Goal: Information Seeking & Learning: Learn about a topic

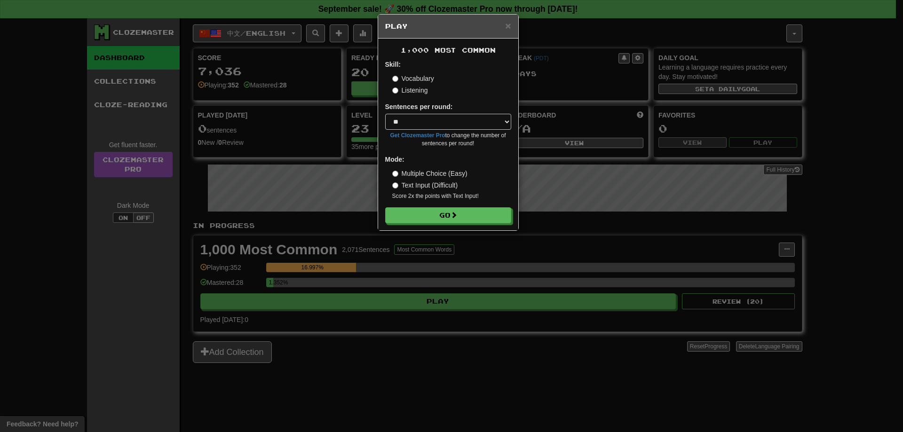
select select "**"
click at [458, 221] on button "Go" at bounding box center [449, 216] width 126 height 16
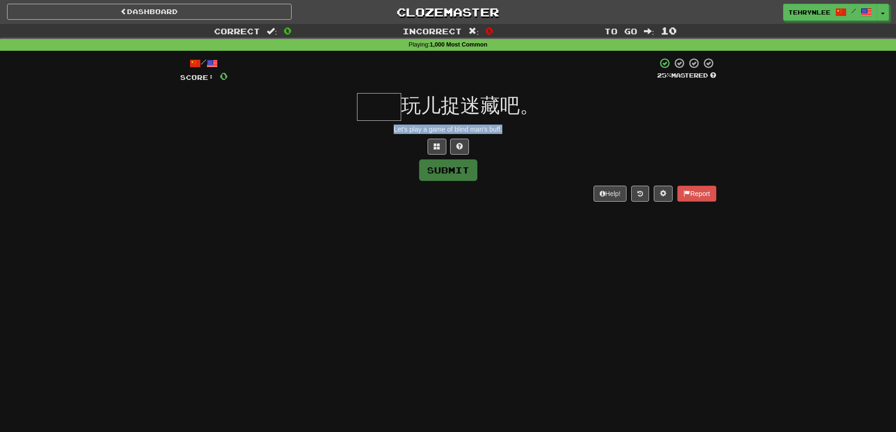
drag, startPoint x: 474, startPoint y: 123, endPoint x: 377, endPoint y: 126, distance: 97.4
click at [377, 126] on div "Let's play a game of blind man's buff." at bounding box center [448, 129] width 536 height 9
copy div "Let's play a game of blind man's buff."
click at [391, 102] on input "text" at bounding box center [379, 107] width 44 height 28
paste input "**"
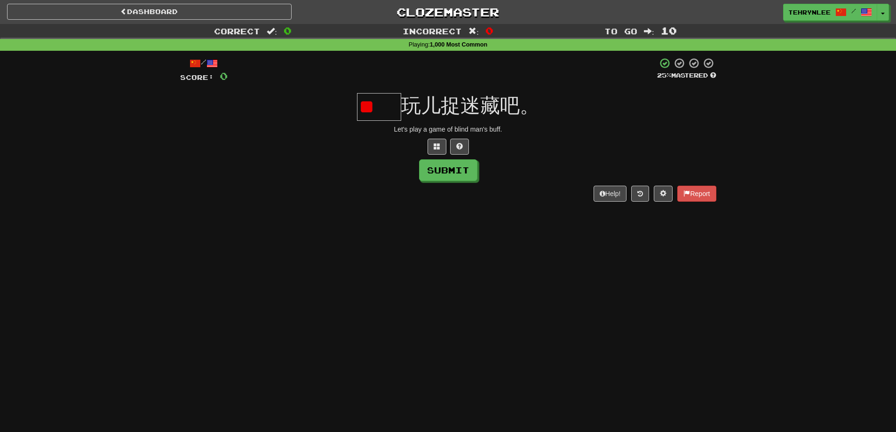
type input "*"
paste input "*"
type input "*"
click at [385, 109] on input "text" at bounding box center [379, 107] width 44 height 28
paste input "*"
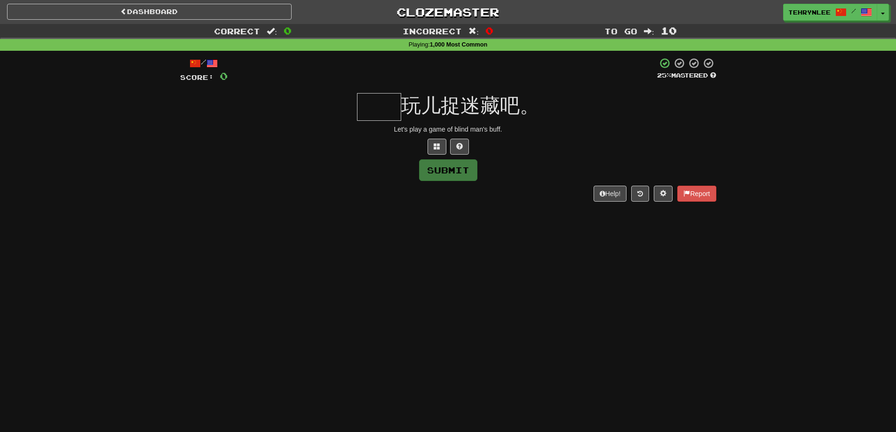
type input "*"
click at [437, 150] on button at bounding box center [437, 147] width 19 height 16
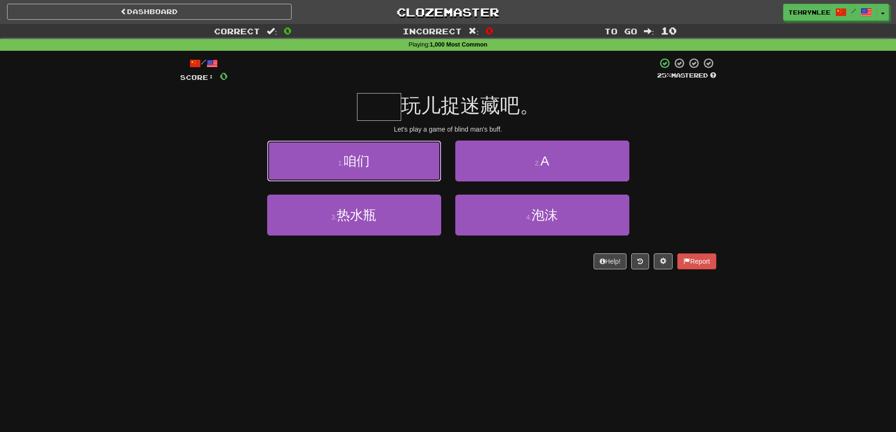
click at [376, 160] on button "1 . 咱们" at bounding box center [354, 161] width 174 height 41
type input "**"
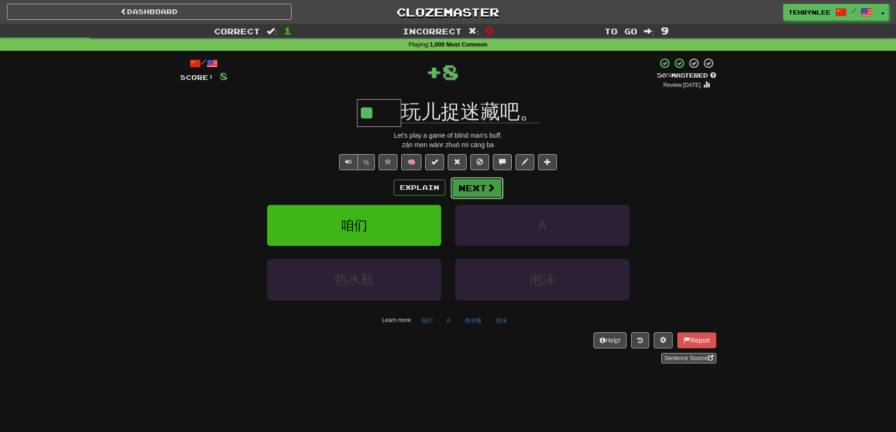
click at [484, 181] on button "Next" at bounding box center [477, 188] width 53 height 22
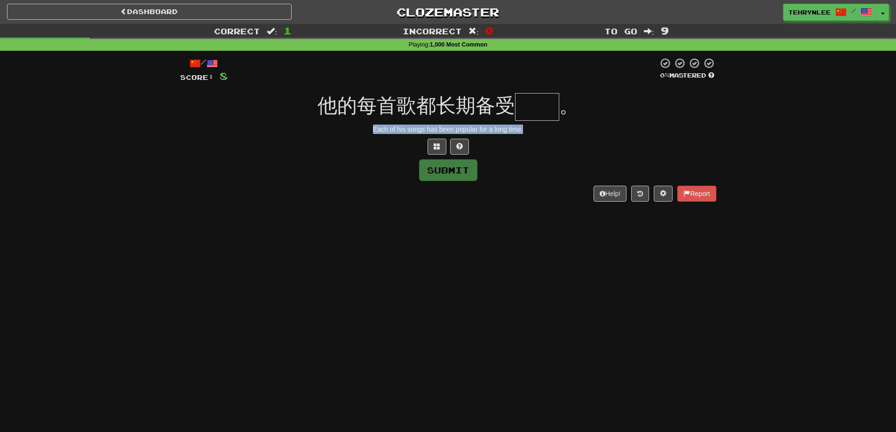
drag, startPoint x: 535, startPoint y: 129, endPoint x: 372, endPoint y: 130, distance: 163.7
click at [372, 130] on div "Each of his songs has been popular for a long time." at bounding box center [448, 129] width 536 height 9
copy div "Each of his songs has been popular for a long time."
click at [540, 112] on input "text" at bounding box center [537, 107] width 44 height 28
paste input "**"
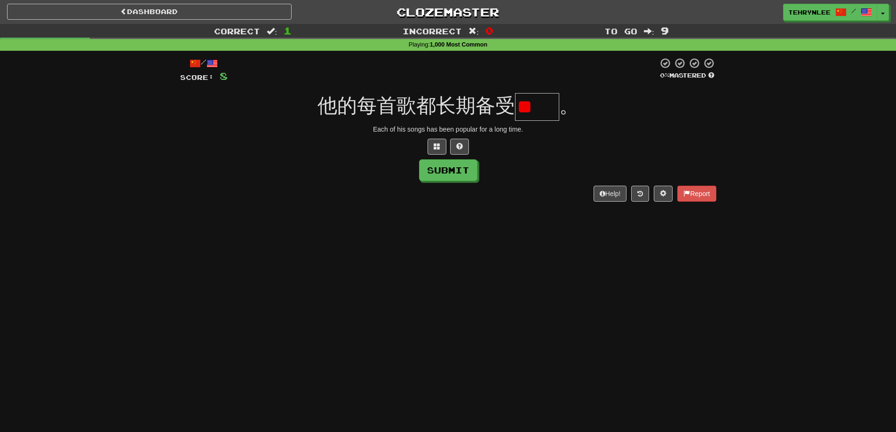
type input "*"
paste input "**"
type input "*"
paste input "**"
type input "*"
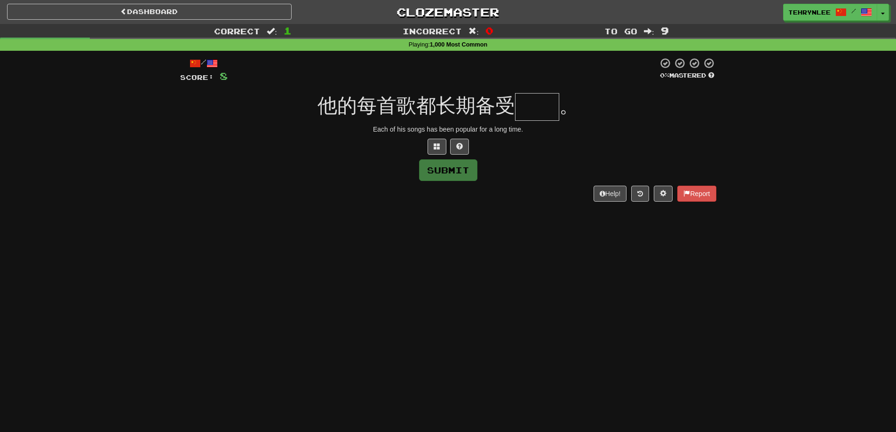
paste input "**"
type input "*"
click at [431, 144] on button at bounding box center [437, 147] width 19 height 16
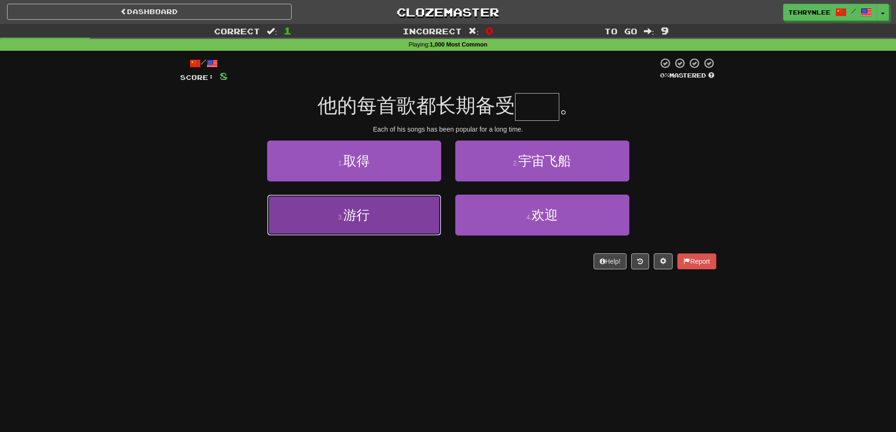
click at [298, 219] on button "3 . 游行" at bounding box center [354, 215] width 174 height 41
type input "**"
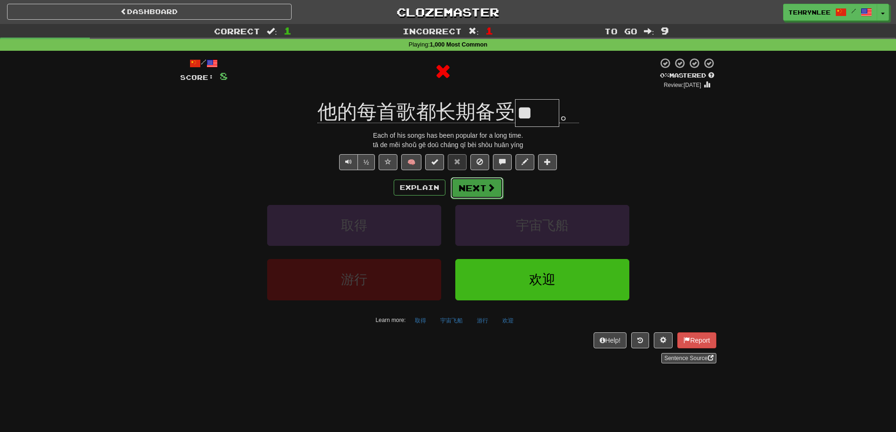
click at [473, 188] on button "Next" at bounding box center [477, 188] width 53 height 22
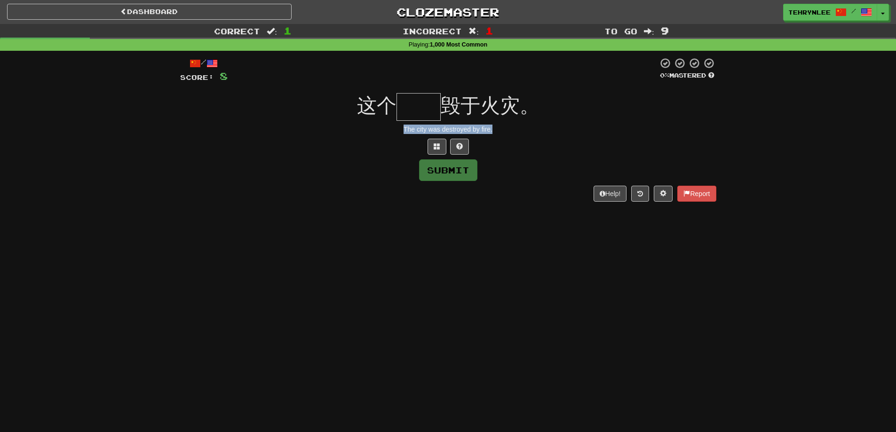
drag, startPoint x: 514, startPoint y: 123, endPoint x: 395, endPoint y: 129, distance: 118.7
click at [395, 129] on div "/ Score: 8 0 % Mastered 这个 毁于火灾。 The city was destroyed by fire. Submit Help! R…" at bounding box center [448, 129] width 536 height 144
copy div "The city was destroyed by fire."
click at [429, 107] on input "text" at bounding box center [419, 107] width 44 height 28
paste input "**"
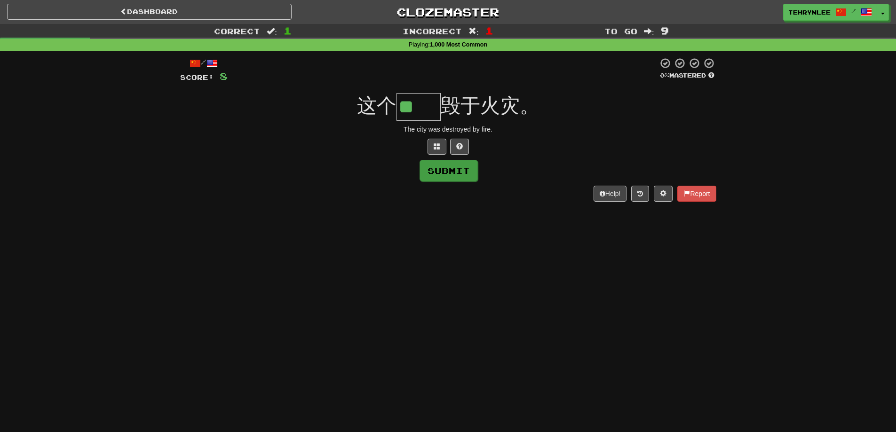
type input "**"
click at [448, 168] on button "Submit" at bounding box center [449, 171] width 58 height 22
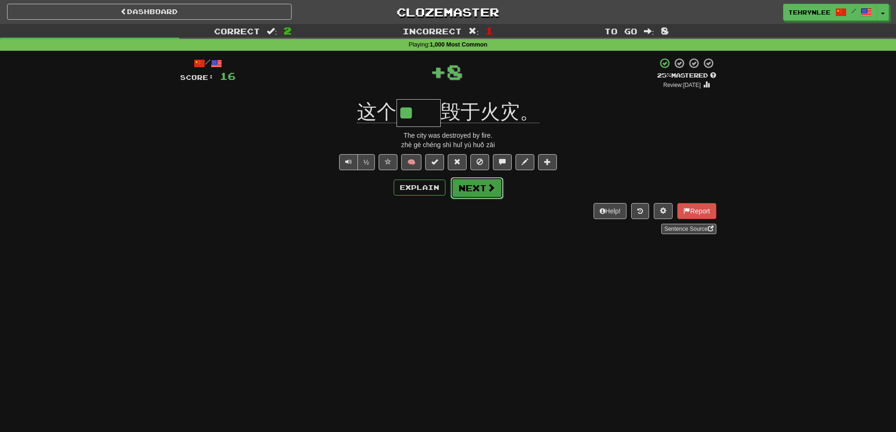
click at [495, 185] on button "Next" at bounding box center [477, 188] width 53 height 22
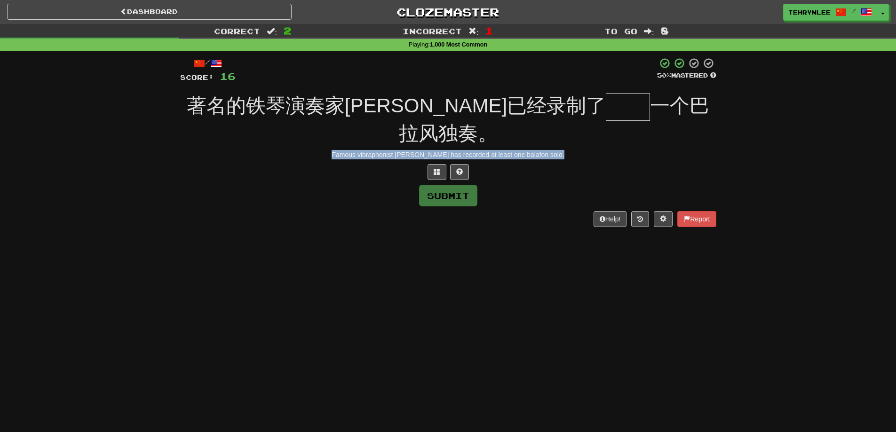
drag, startPoint x: 572, startPoint y: 157, endPoint x: 314, endPoint y: 153, distance: 258.3
click at [314, 153] on div "Famous vibraphonist Stefon Harris has recorded at least one balafon solo." at bounding box center [448, 154] width 536 height 9
copy div "Famous vibraphonist Stefon Harris has recorded at least one balafon solo."
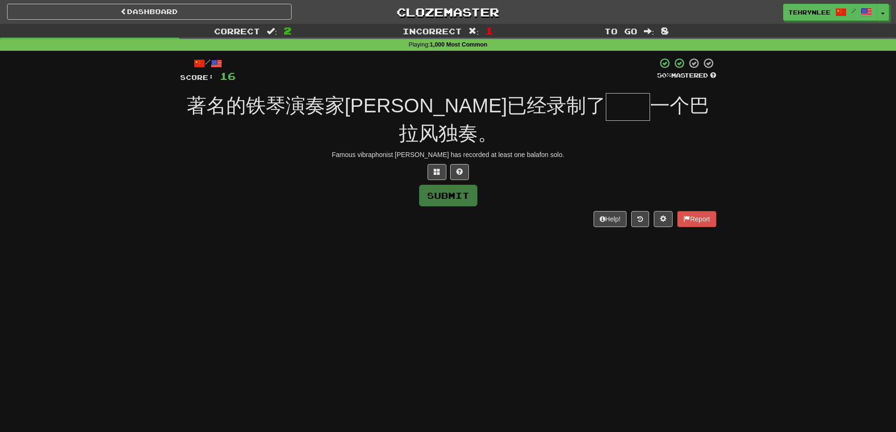
click at [606, 115] on input "text" at bounding box center [628, 107] width 44 height 28
paste input "**"
type input "*"
click at [439, 169] on span at bounding box center [437, 171] width 7 height 7
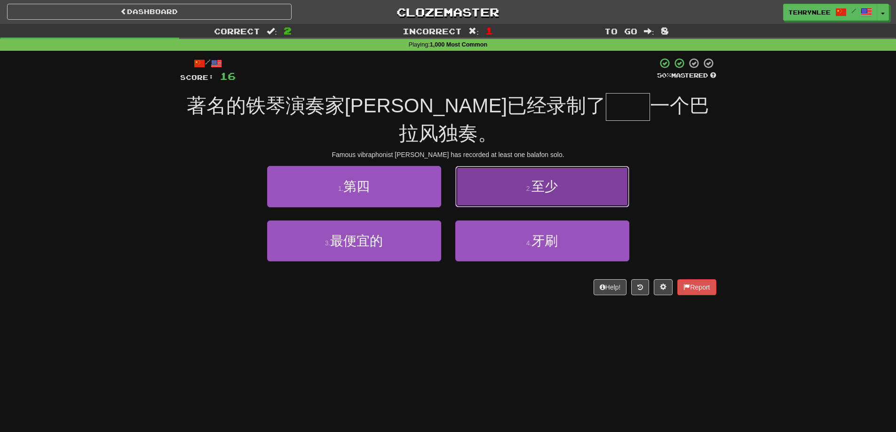
click at [543, 191] on span "至少" at bounding box center [545, 186] width 26 height 15
type input "**"
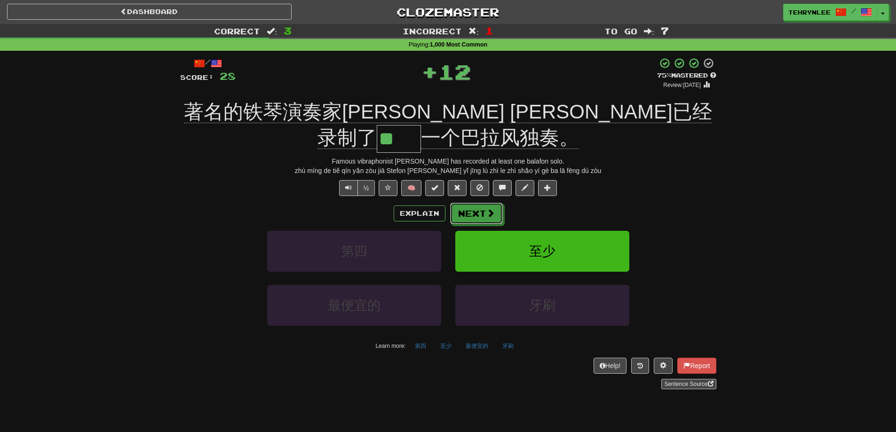
click at [476, 217] on button "Next" at bounding box center [476, 214] width 53 height 22
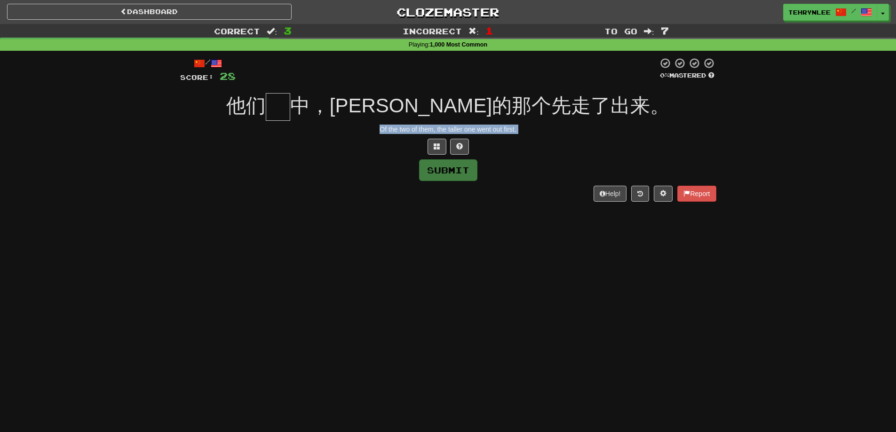
drag, startPoint x: 539, startPoint y: 137, endPoint x: 375, endPoint y: 132, distance: 163.8
click at [377, 132] on div "/ Score: 28 0 % Mastered 他们 中，高的那个先走了出来。 Of the two of them, the taller one wen…" at bounding box center [448, 129] width 536 height 144
copy body "Of the two of them, the taller one went out first. Submit Help! Report"
click at [290, 98] on input "text" at bounding box center [278, 107] width 24 height 28
paste input "*"
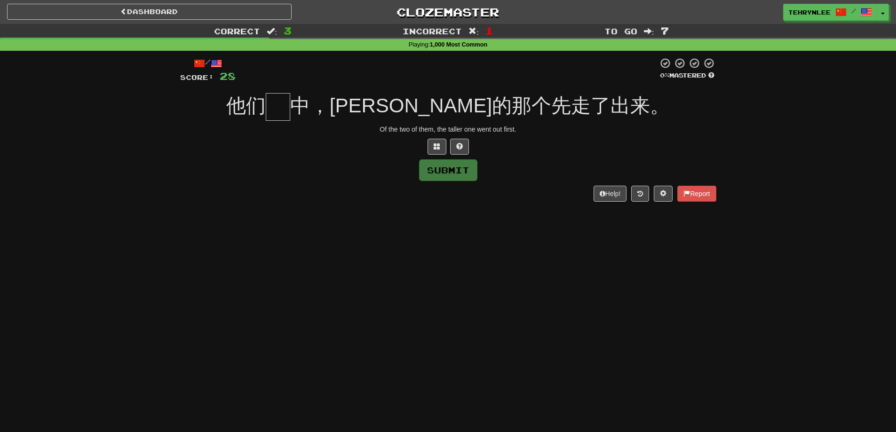
type input "*"
paste input "*"
type input "*"
paste input "*"
type input "*"
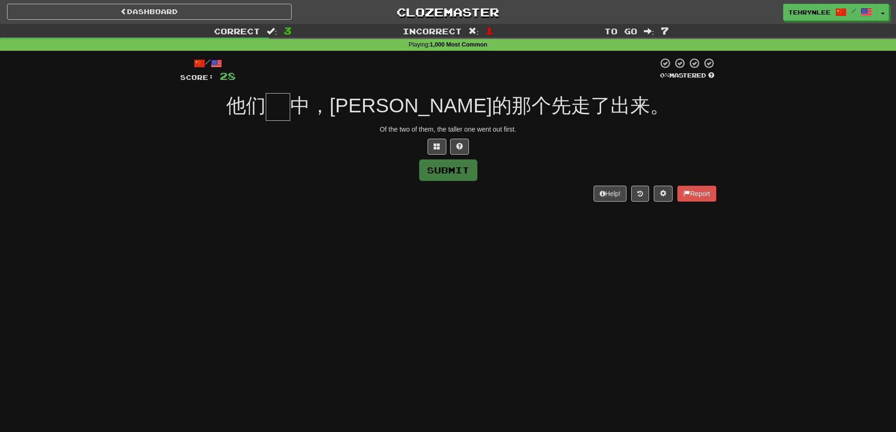
paste input "*"
type input "*"
paste input "*"
type input "*"
paste input "*"
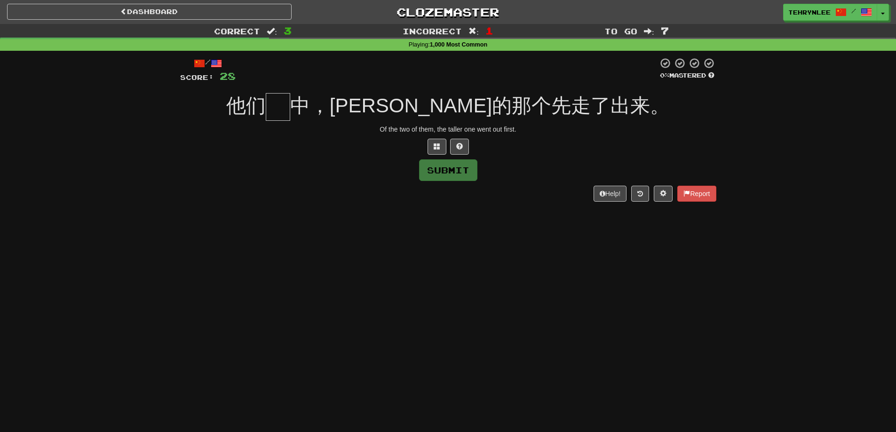
type input "*"
click at [431, 144] on button at bounding box center [437, 147] width 19 height 16
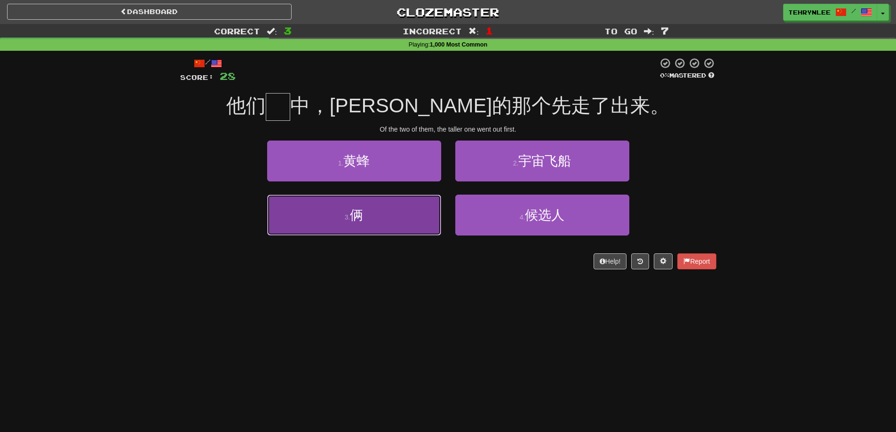
click at [405, 212] on button "3 . 俩" at bounding box center [354, 215] width 174 height 41
type input "*"
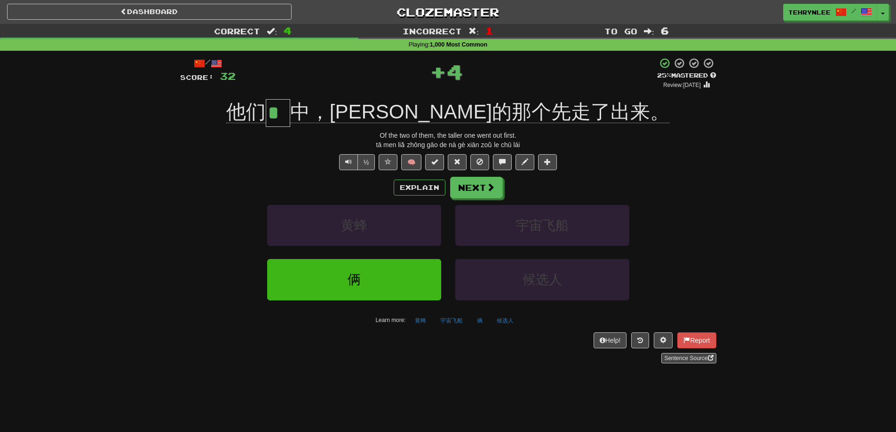
click at [469, 199] on div "Explain Next 黄蜂 宇宙飞船 俩 候选人 Learn more: 黄蜂 宇宙飞船 俩 候选人" at bounding box center [448, 252] width 536 height 151
drag, startPoint x: 477, startPoint y: 188, endPoint x: 478, endPoint y: 182, distance: 5.7
click at [477, 188] on button "Next" at bounding box center [476, 188] width 53 height 22
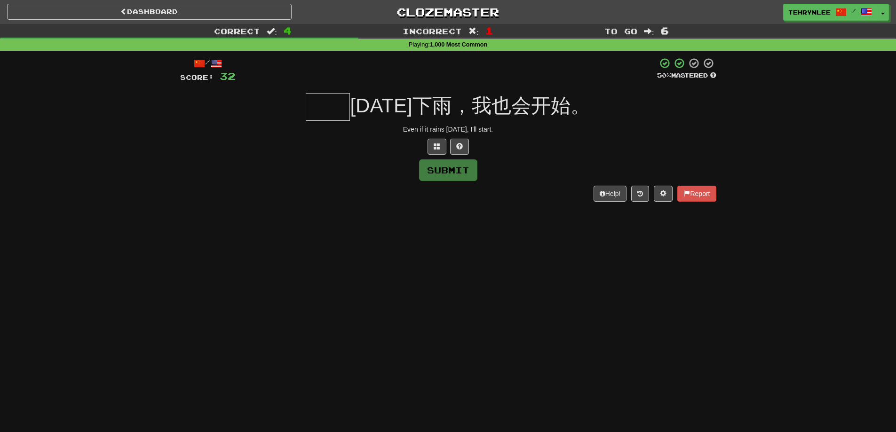
drag, startPoint x: 524, startPoint y: 127, endPoint x: 394, endPoint y: 130, distance: 130.3
click at [395, 130] on div "Even if it rains tomorrow, I'll start." at bounding box center [448, 129] width 536 height 9
copy div "Even if it rains tomorrow, I'll start."
click at [344, 112] on input "text" at bounding box center [328, 107] width 44 height 28
paste input "**"
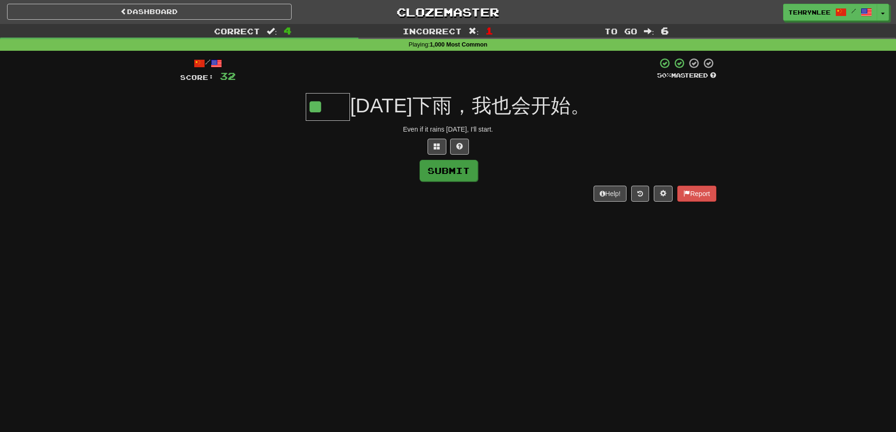
type input "**"
click at [434, 160] on button "Submit" at bounding box center [449, 171] width 58 height 22
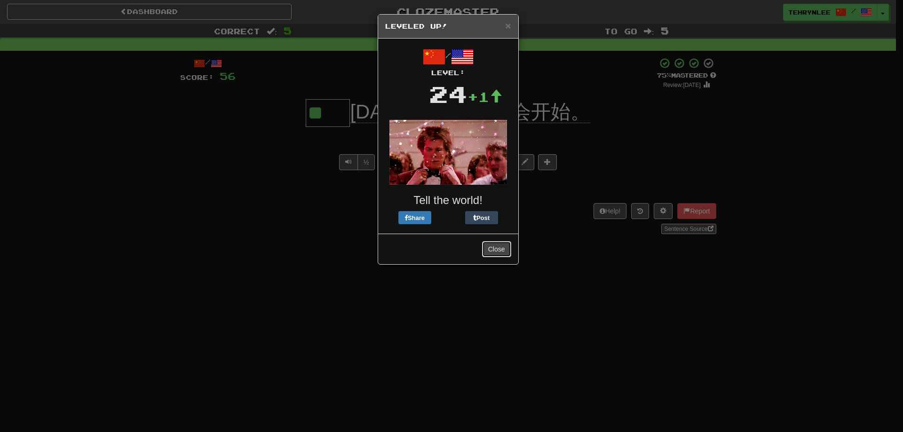
click at [492, 248] on button "Close" at bounding box center [496, 249] width 29 height 16
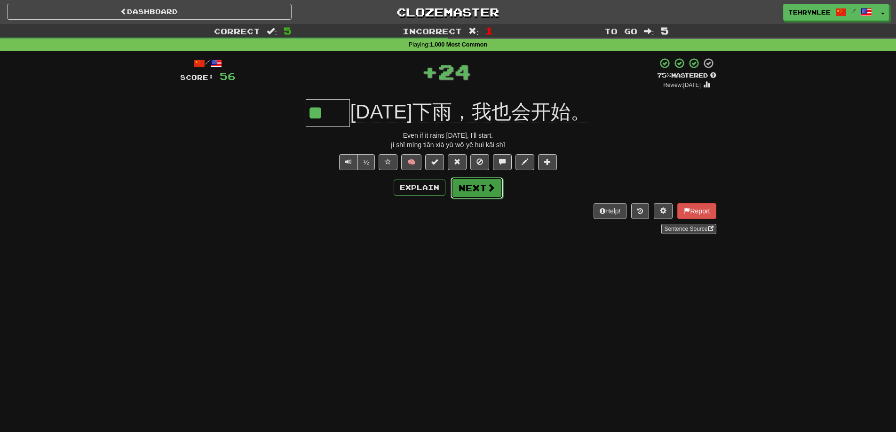
click at [470, 183] on button "Next" at bounding box center [477, 188] width 53 height 22
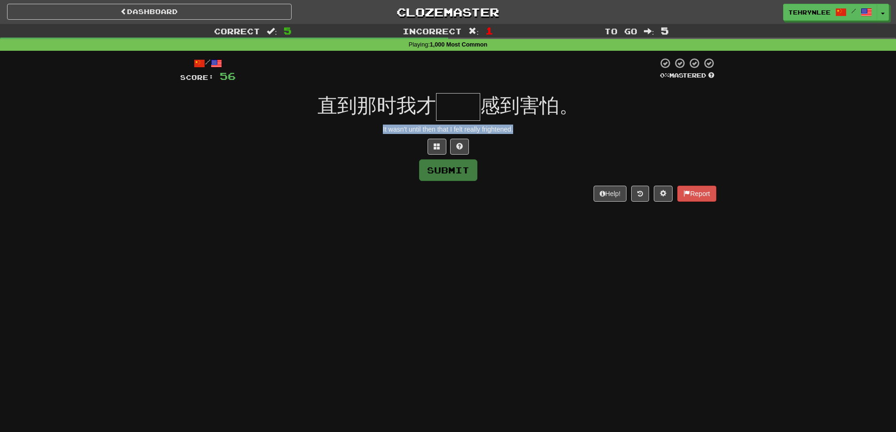
drag, startPoint x: 529, startPoint y: 130, endPoint x: 338, endPoint y: 132, distance: 190.5
click at [338, 132] on div "It wasn't until then that I felt really frightened." at bounding box center [448, 129] width 536 height 9
copy div "It wasn't until then that I felt really frightened."
click at [463, 108] on input "text" at bounding box center [458, 107] width 44 height 28
paste input "**"
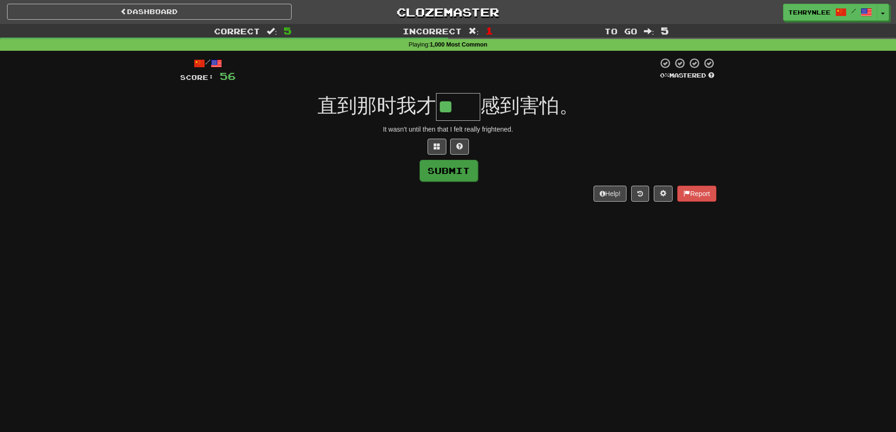
type input "**"
click at [460, 175] on button "Submit" at bounding box center [449, 171] width 58 height 22
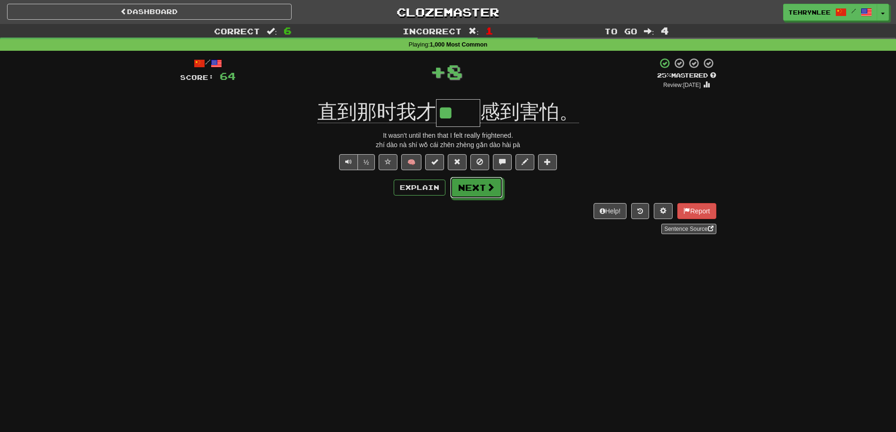
click at [474, 186] on button "Next" at bounding box center [476, 188] width 53 height 22
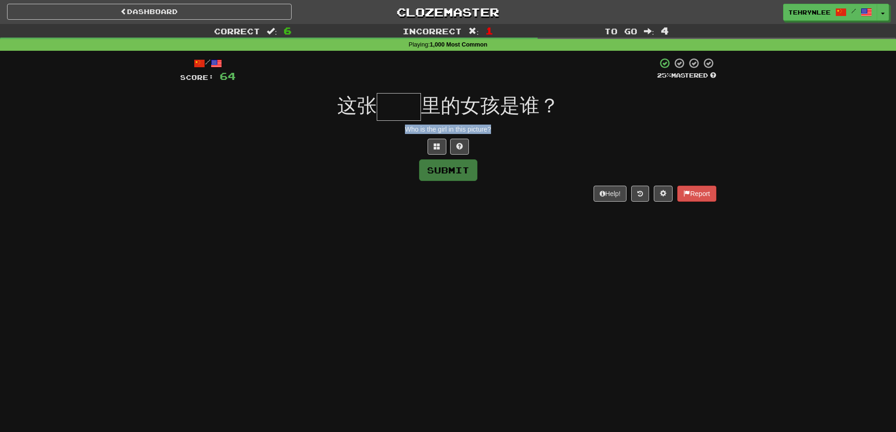
drag, startPoint x: 454, startPoint y: 132, endPoint x: 401, endPoint y: 127, distance: 52.9
click at [401, 127] on div "Who is the girl in this picture?" at bounding box center [448, 129] width 536 height 9
copy div "Who is the girl in this picture?"
click at [401, 118] on input "text" at bounding box center [399, 107] width 44 height 28
paste input "**"
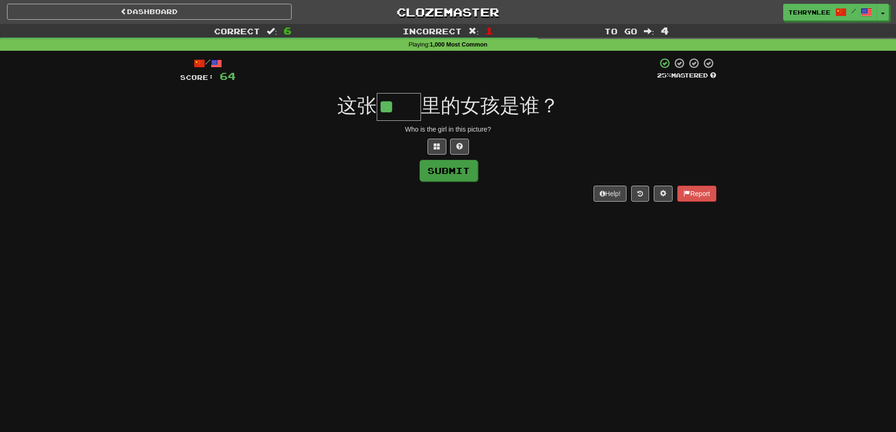
type input "**"
drag, startPoint x: 445, startPoint y: 171, endPoint x: 459, endPoint y: 176, distance: 14.4
click at [446, 171] on button "Submit" at bounding box center [448, 170] width 58 height 22
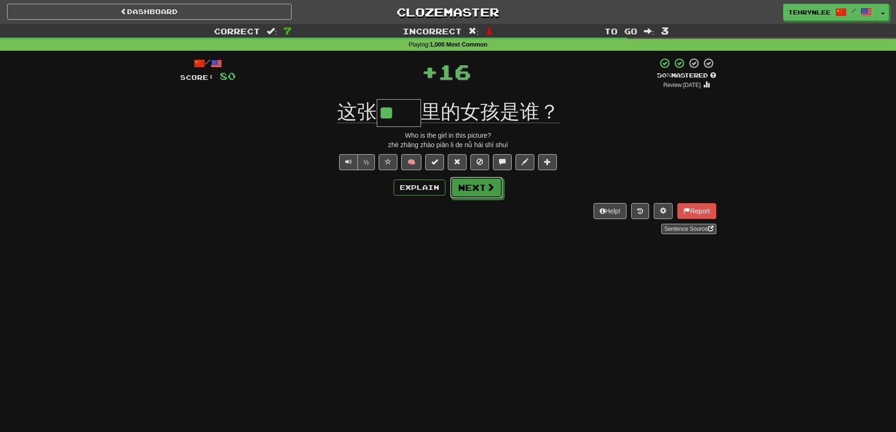
click at [476, 181] on button "Next" at bounding box center [476, 188] width 53 height 22
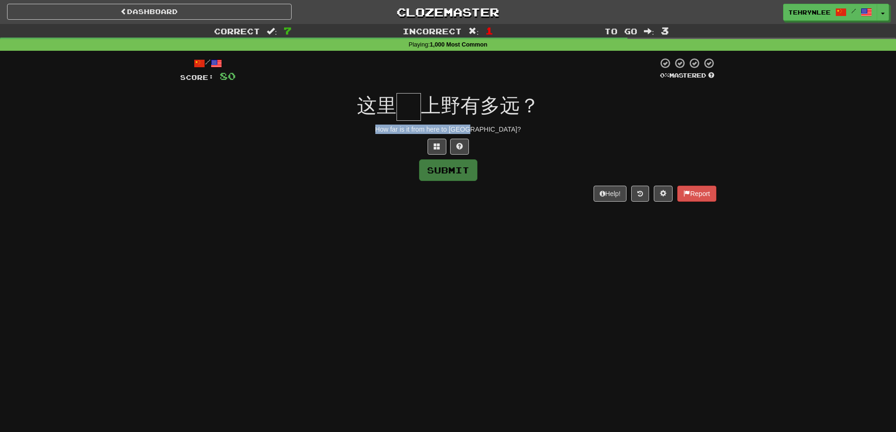
drag, startPoint x: 515, startPoint y: 127, endPoint x: 398, endPoint y: 128, distance: 116.7
click at [396, 125] on div "How far is it from here to Ueno?" at bounding box center [448, 129] width 536 height 9
copy div "How far is it from here to Ueno?"
click at [406, 99] on input "text" at bounding box center [409, 107] width 24 height 28
paste input "*"
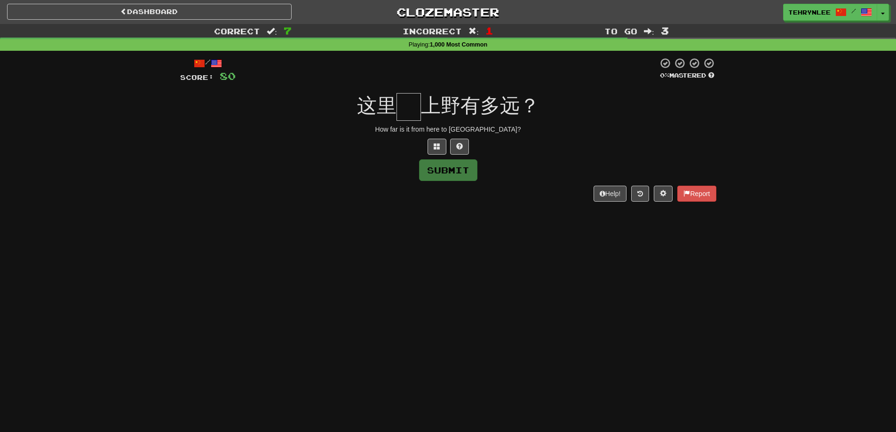
type input "*"
drag, startPoint x: 516, startPoint y: 132, endPoint x: 369, endPoint y: 126, distance: 147.8
click at [369, 126] on div "How far is it from here to Ueno?" at bounding box center [448, 129] width 536 height 9
copy div "How far is it from here to Ueno?"
click at [406, 115] on input "text" at bounding box center [409, 107] width 24 height 28
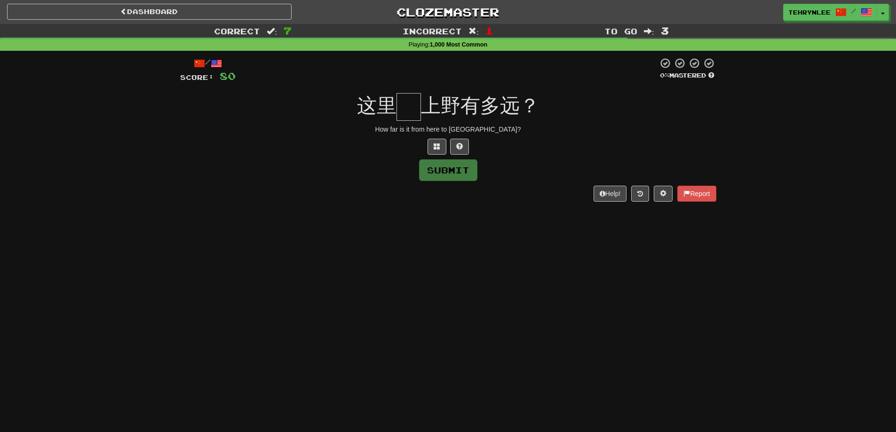
paste input "*"
type input "*"
paste input "*"
type input "*"
click at [435, 141] on button at bounding box center [437, 147] width 19 height 16
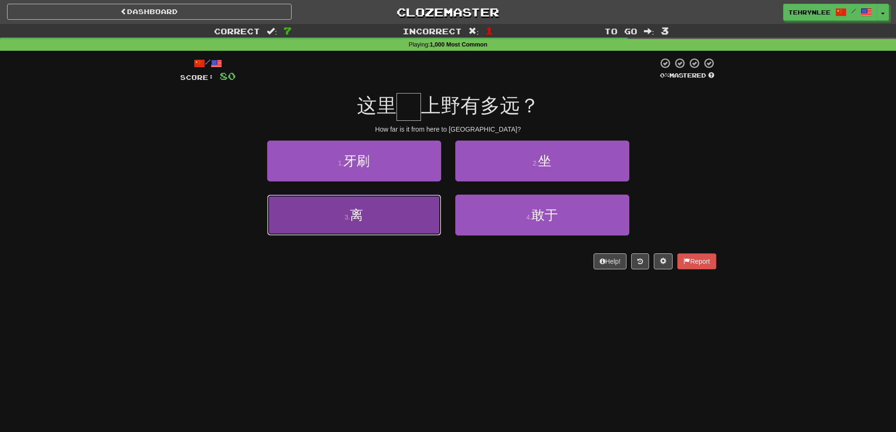
click at [352, 231] on button "3 . 离" at bounding box center [354, 215] width 174 height 41
type input "*"
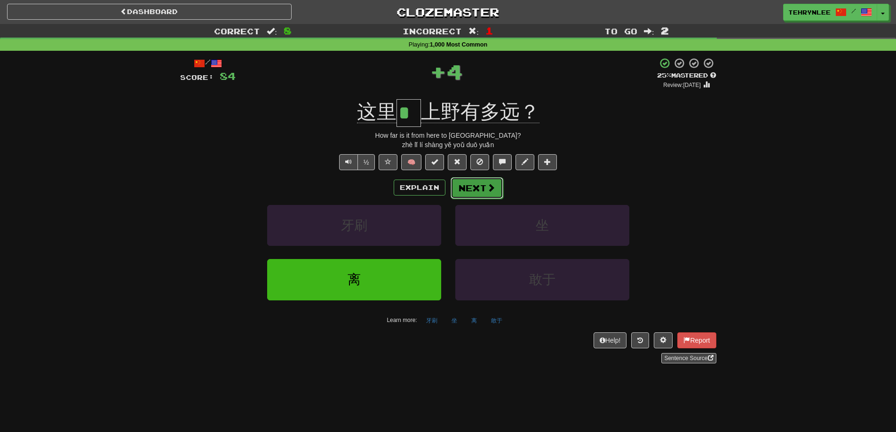
click at [471, 197] on button "Next" at bounding box center [477, 188] width 53 height 22
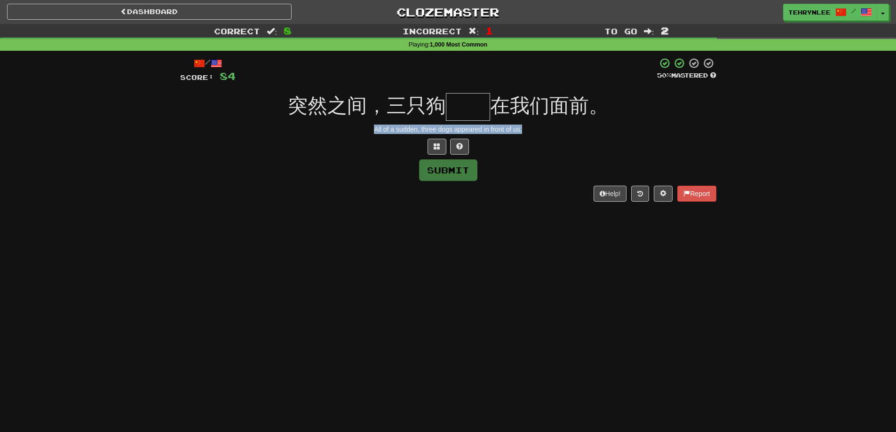
drag, startPoint x: 500, startPoint y: 128, endPoint x: 318, endPoint y: 122, distance: 182.6
click at [318, 122] on div "/ Score: 84 50 % Mastered 突然之间，三只狗 在我们面前。 All of a sudden, three dogs appeared …" at bounding box center [448, 129] width 536 height 144
click at [493, 114] on span "在我们面前。" at bounding box center [549, 106] width 119 height 22
click at [483, 111] on input "text" at bounding box center [468, 107] width 44 height 28
paste input "**"
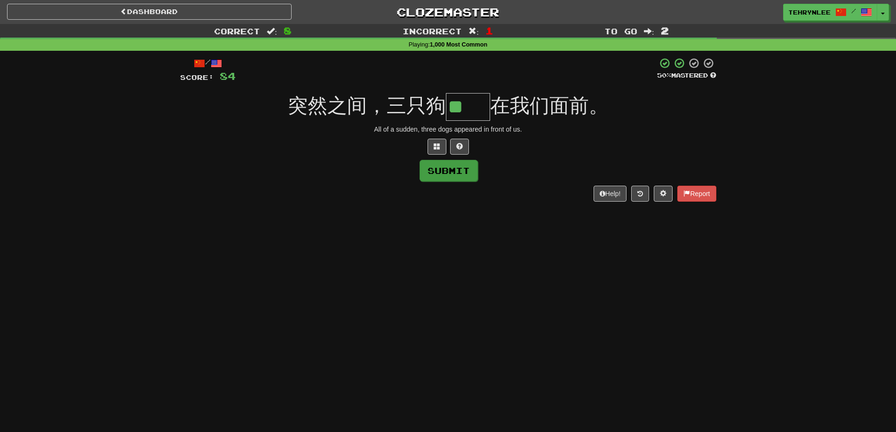
type input "**"
click at [458, 168] on button "Submit" at bounding box center [449, 171] width 58 height 22
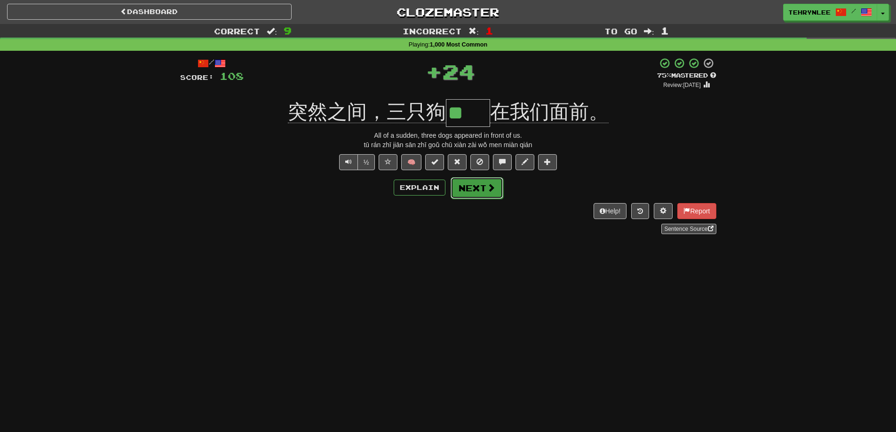
click at [493, 189] on span at bounding box center [491, 187] width 8 height 8
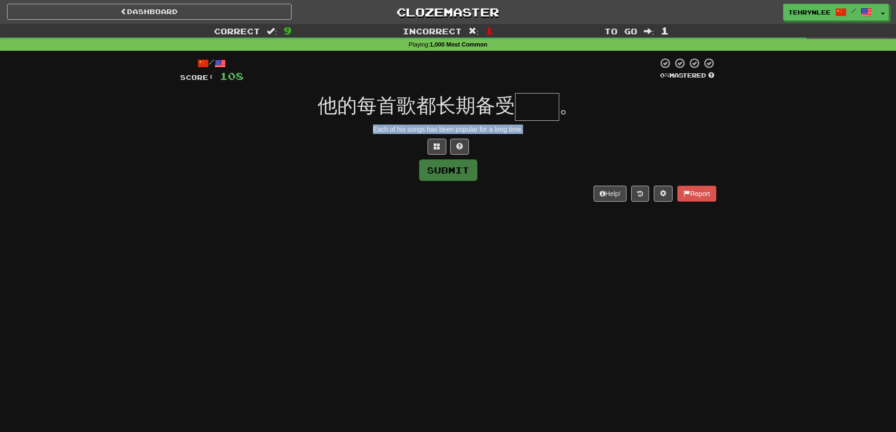
drag, startPoint x: 498, startPoint y: 129, endPoint x: 347, endPoint y: 126, distance: 150.6
click at [347, 126] on div "Each of his songs has been popular for a long time." at bounding box center [448, 129] width 536 height 9
click at [543, 110] on input "text" at bounding box center [537, 107] width 44 height 28
paste input "**"
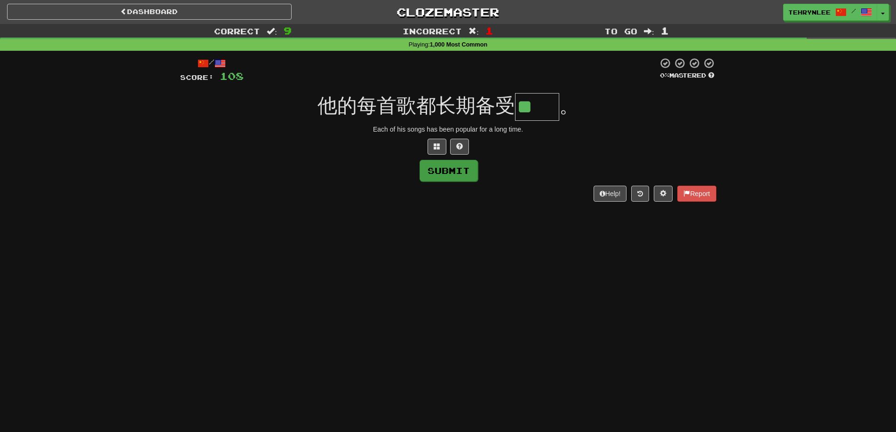
type input "**"
click at [455, 164] on button "Submit" at bounding box center [449, 171] width 58 height 22
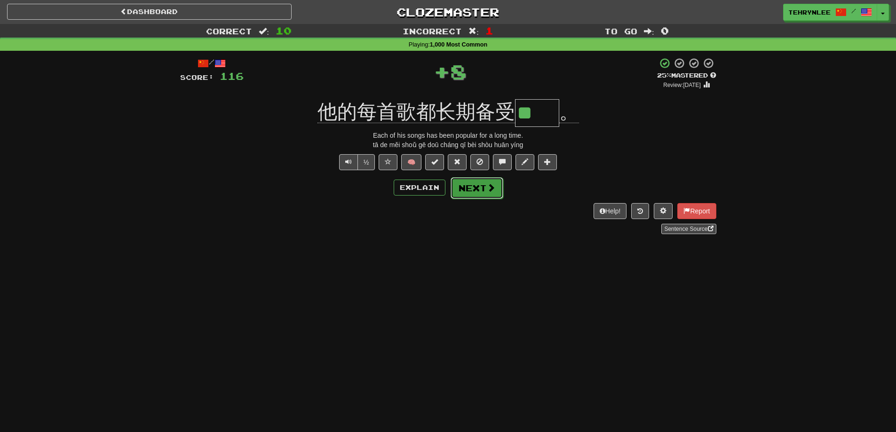
click at [471, 184] on button "Next" at bounding box center [477, 188] width 53 height 22
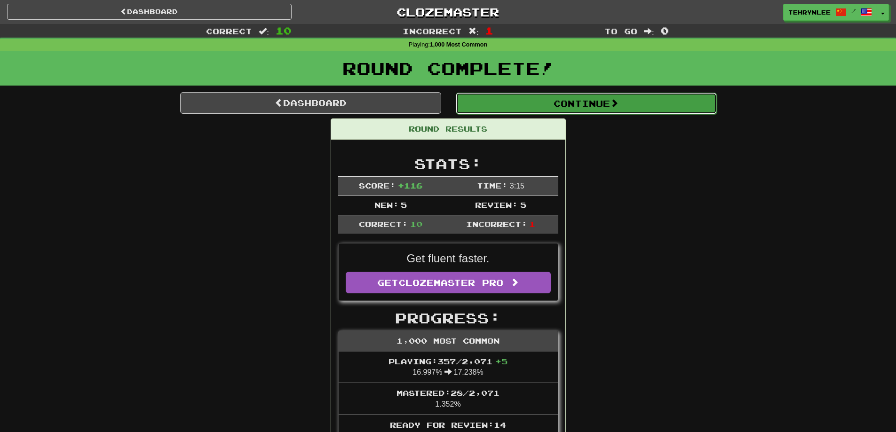
click at [575, 110] on button "Continue" at bounding box center [586, 104] width 261 height 22
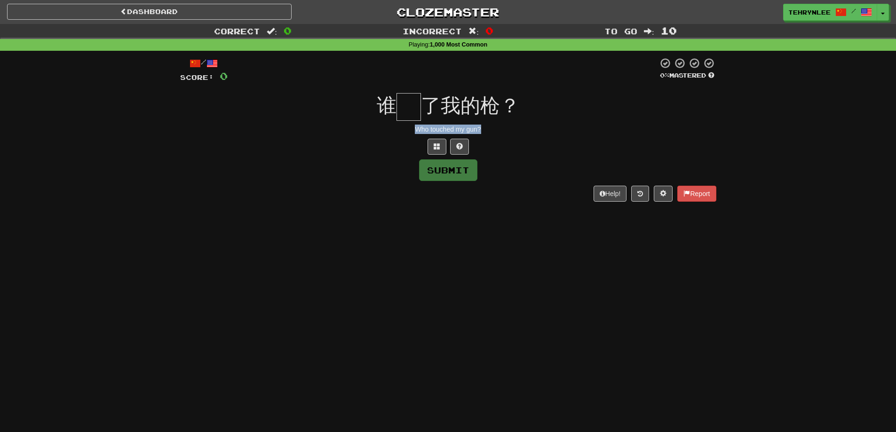
drag, startPoint x: 494, startPoint y: 130, endPoint x: 394, endPoint y: 127, distance: 100.2
click at [394, 127] on div "Who touched my gun?" at bounding box center [448, 129] width 536 height 9
click at [400, 107] on input "text" at bounding box center [409, 107] width 24 height 28
paste input "*"
type input "*"
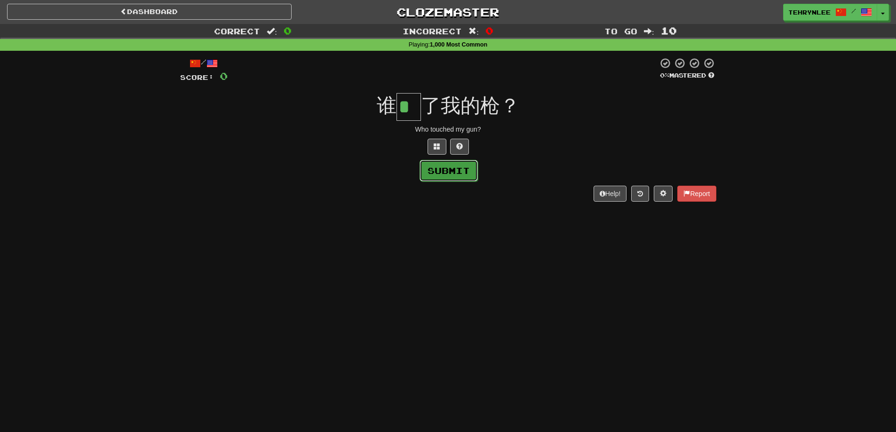
click at [442, 163] on button "Submit" at bounding box center [449, 171] width 58 height 22
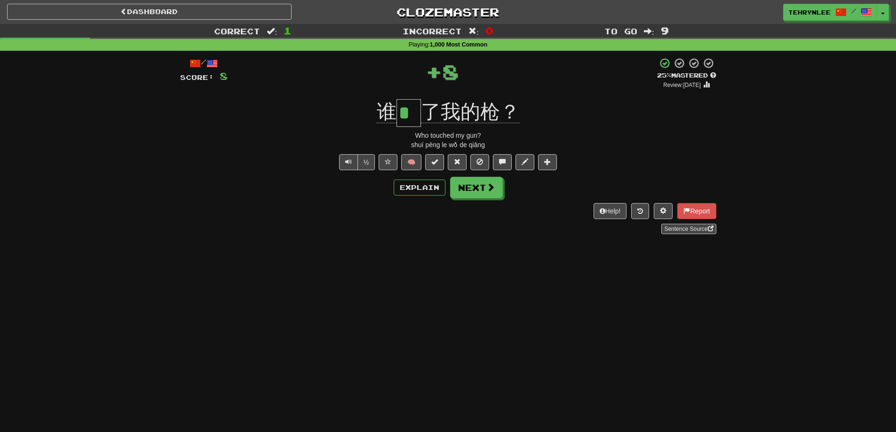
click at [479, 175] on div "/ Score: 8 + 8 25 % Mastered Review: 2025-09-19 谁 * 了我的枪？ Who touched my gun? s…" at bounding box center [448, 145] width 536 height 177
click at [493, 186] on span at bounding box center [491, 187] width 8 height 8
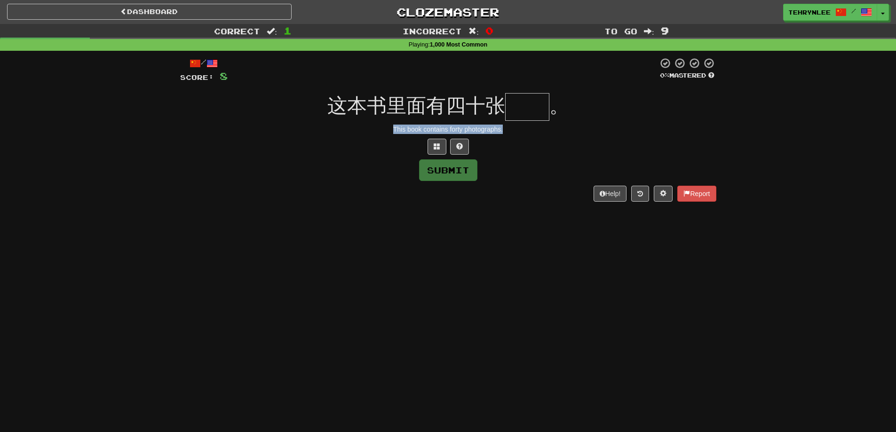
drag, startPoint x: 516, startPoint y: 130, endPoint x: 334, endPoint y: 121, distance: 182.2
click at [334, 121] on div "/ Score: 8 0 % Mastered 这本书里面有四十张 。 This book contains forty photographs. Submi…" at bounding box center [448, 129] width 536 height 144
click at [529, 108] on input "text" at bounding box center [527, 107] width 44 height 28
paste input "**"
type input "**"
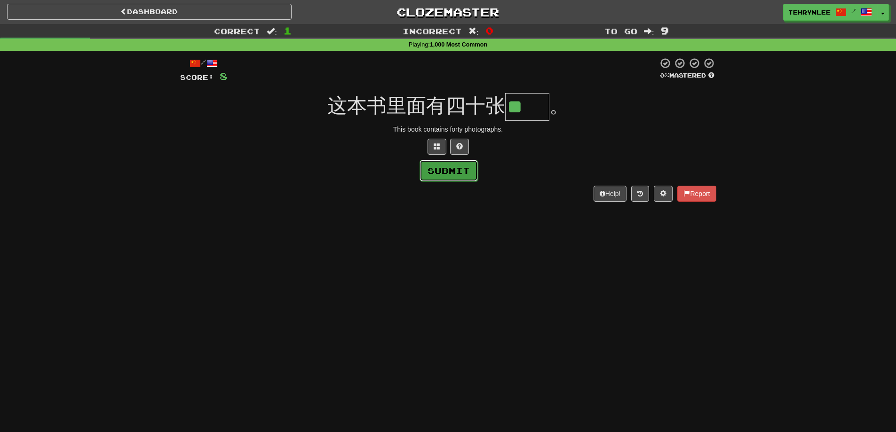
click at [455, 164] on button "Submit" at bounding box center [449, 171] width 58 height 22
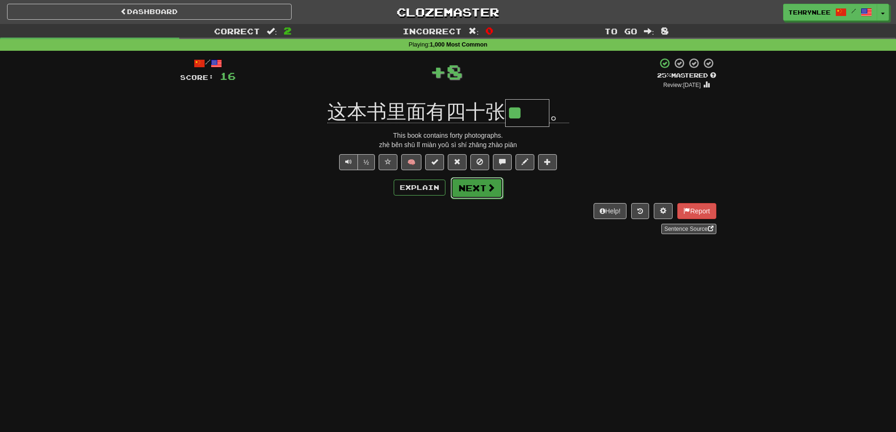
click at [481, 190] on button "Next" at bounding box center [477, 188] width 53 height 22
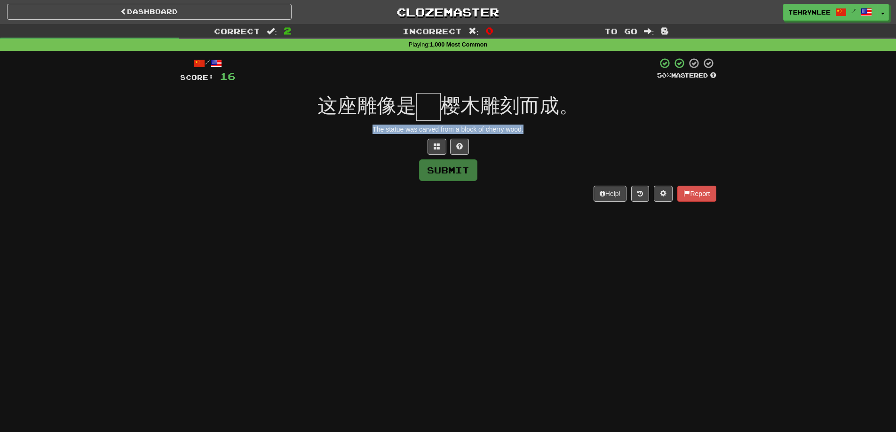
drag, startPoint x: 523, startPoint y: 128, endPoint x: 366, endPoint y: 124, distance: 156.7
click at [367, 124] on div "/ Score: 16 50 % Mastered 这座雕像是 樱木雕刻而成。 The statue was carved from a block of c…" at bounding box center [448, 129] width 536 height 144
click at [429, 102] on input "text" at bounding box center [428, 107] width 24 height 28
paste input "*"
type input "*"
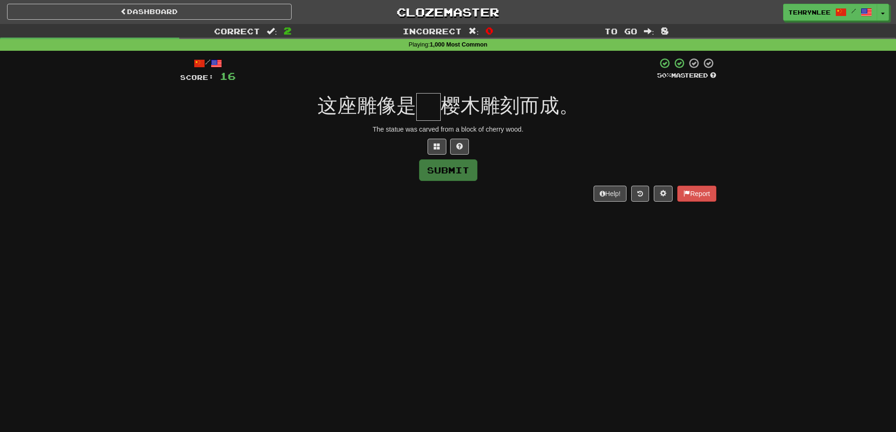
paste input "*"
type input "*"
click at [433, 149] on button at bounding box center [437, 147] width 19 height 16
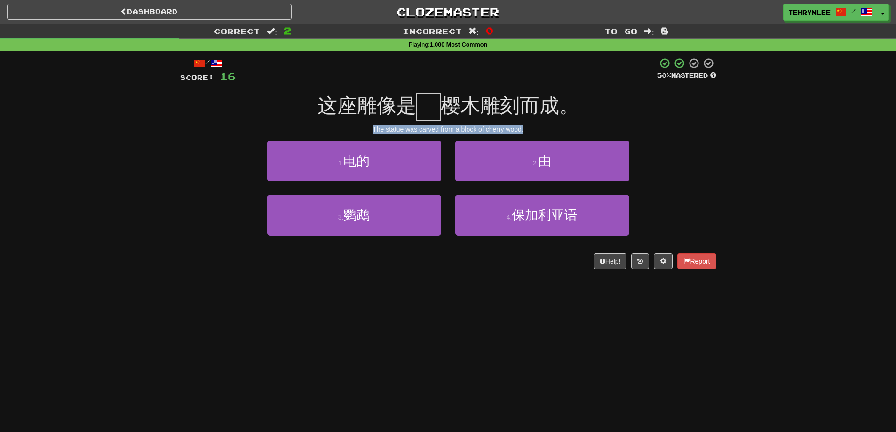
drag, startPoint x: 521, startPoint y: 129, endPoint x: 354, endPoint y: 121, distance: 167.7
click at [355, 121] on div "/ Score: 16 50 % Mastered 这座雕像是 樱木雕刻而成。 The statue was carved from a block of c…" at bounding box center [448, 163] width 536 height 212
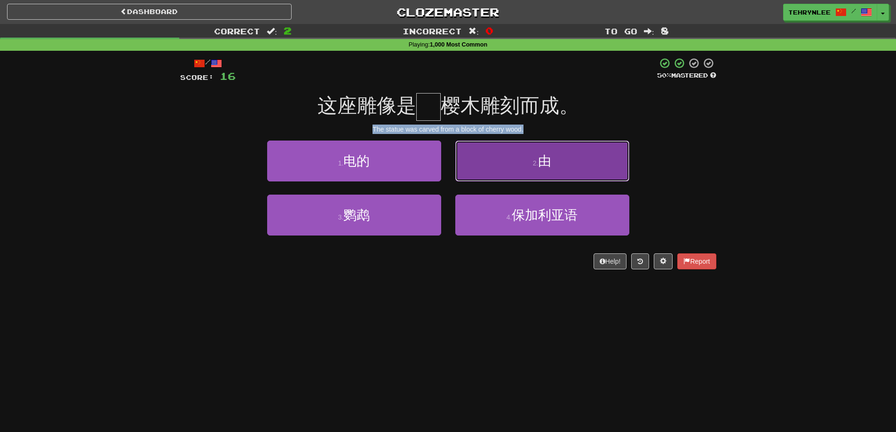
click at [524, 153] on button "2 . 由" at bounding box center [542, 161] width 174 height 41
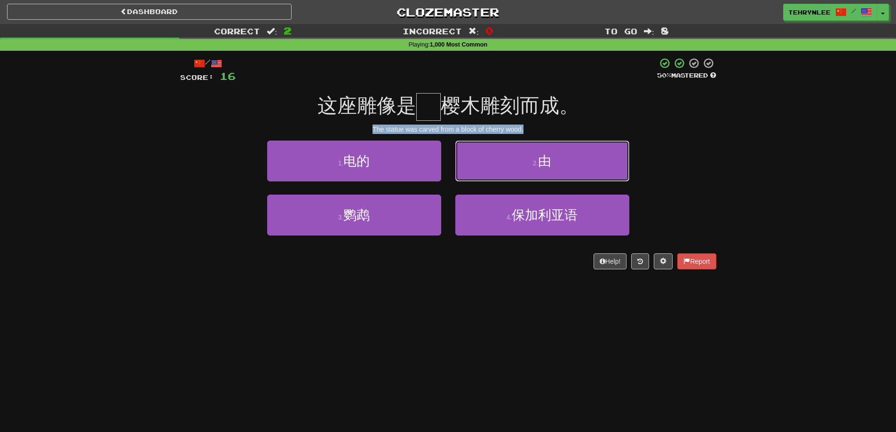
type input "*"
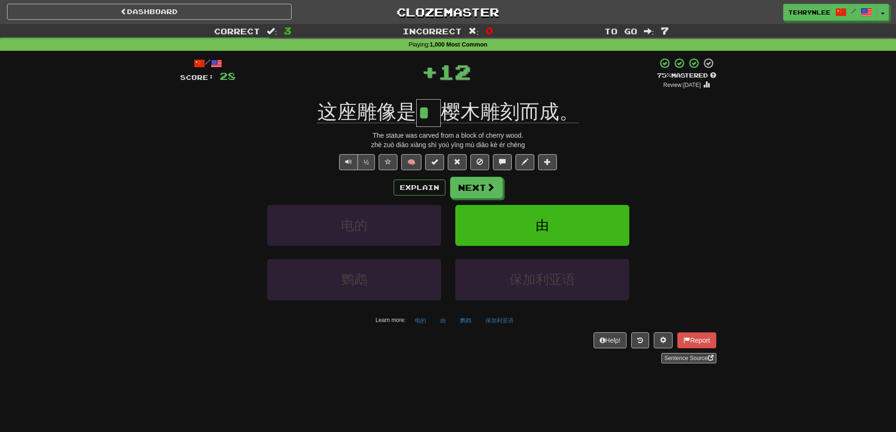
click at [426, 114] on input "*" at bounding box center [428, 113] width 24 height 28
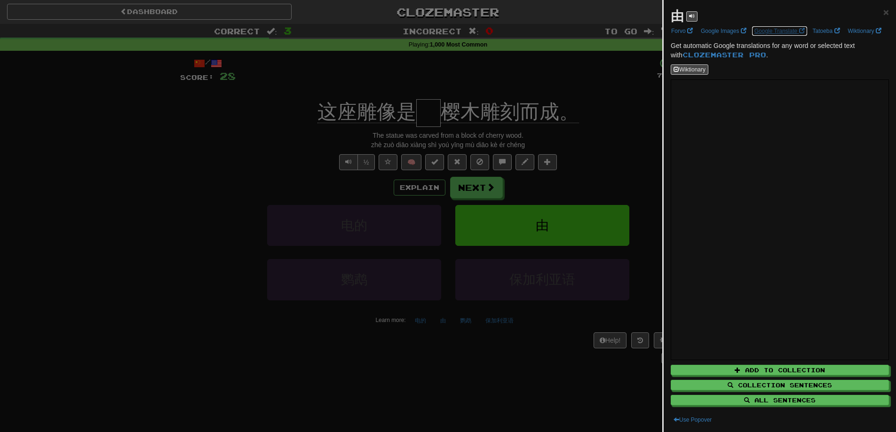
click at [782, 28] on link "Google Translate" at bounding box center [780, 31] width 56 height 10
click at [883, 11] on span "×" at bounding box center [886, 12] width 6 height 11
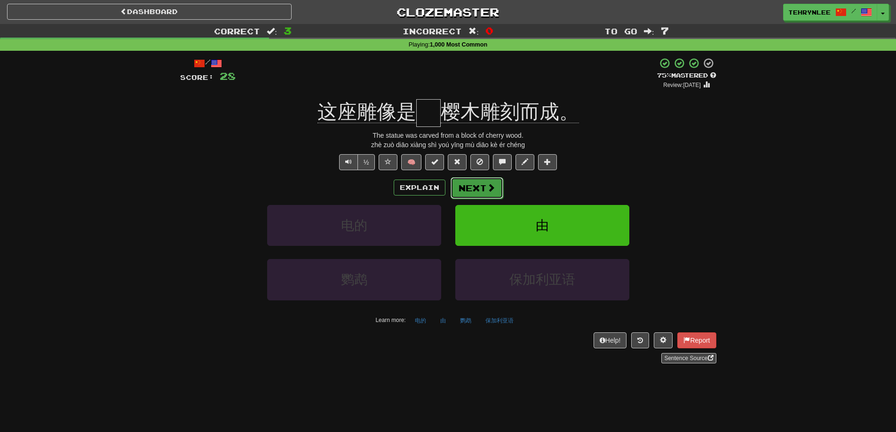
click at [472, 191] on button "Next" at bounding box center [477, 188] width 53 height 22
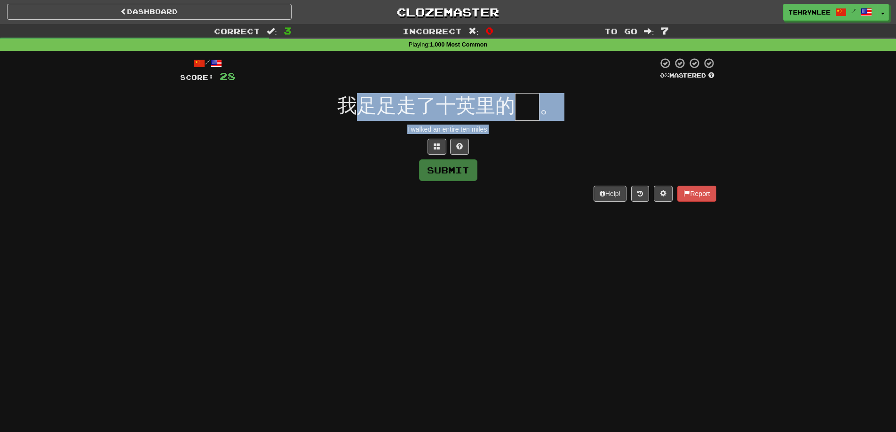
drag, startPoint x: 507, startPoint y: 130, endPoint x: 358, endPoint y: 119, distance: 149.0
click at [358, 119] on div "/ Score: 28 0 % Mastered 我足足走了十英里的 。 I walked an entire ten miles. Submit Help!…" at bounding box center [448, 129] width 536 height 144
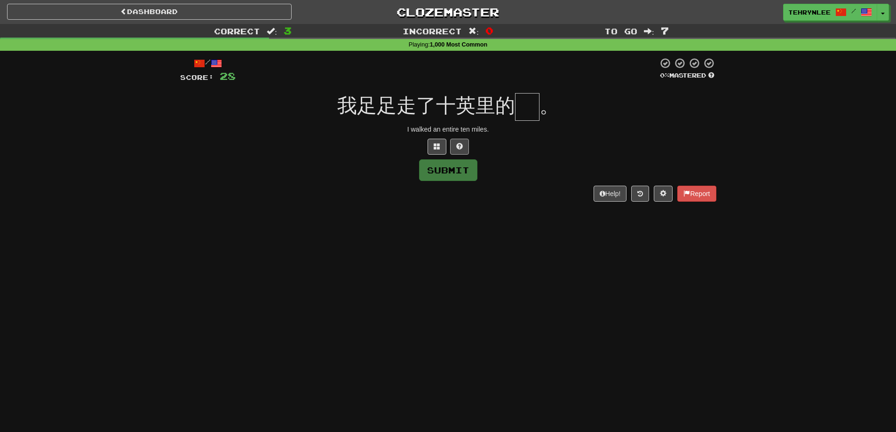
drag, startPoint x: 351, startPoint y: 151, endPoint x: 450, endPoint y: 141, distance: 99.3
click at [352, 149] on div at bounding box center [448, 147] width 536 height 16
drag, startPoint x: 496, startPoint y: 128, endPoint x: 405, endPoint y: 130, distance: 90.3
click at [405, 130] on div "I walked an entire ten miles." at bounding box center [448, 129] width 536 height 9
click at [525, 102] on input "text" at bounding box center [527, 107] width 24 height 28
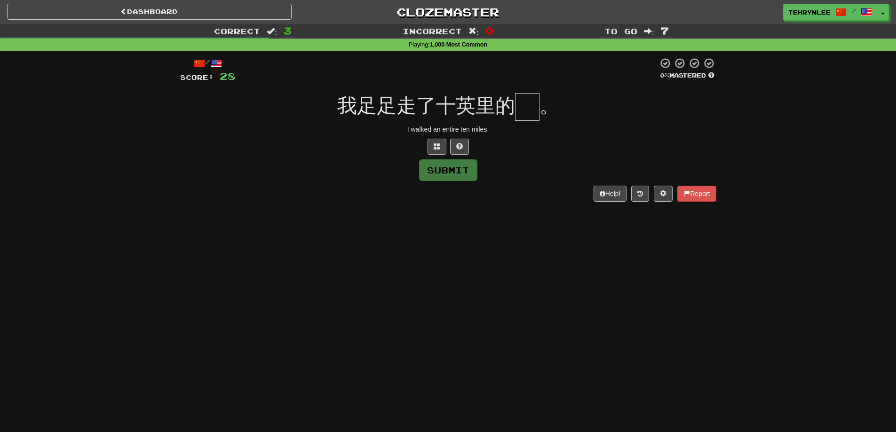
paste input "*"
type input "*"
click at [543, 150] on div at bounding box center [448, 147] width 536 height 16
click at [538, 106] on input "*" at bounding box center [527, 107] width 24 height 28
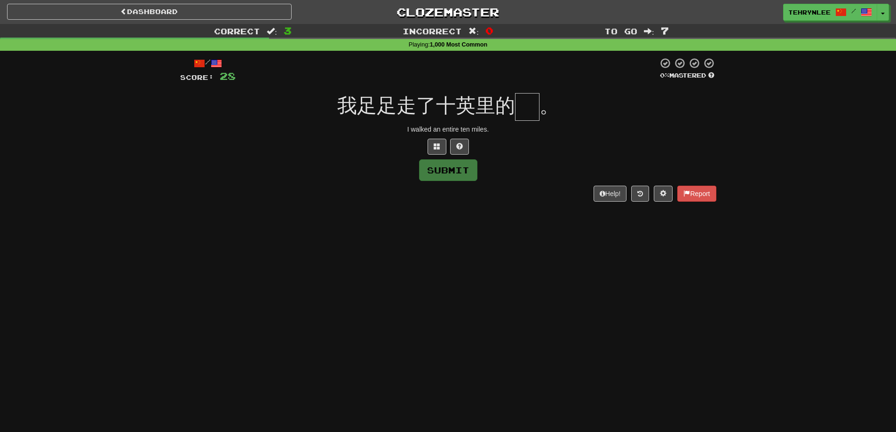
paste input "*"
type input "*"
paste input "*"
type input "*"
click at [432, 146] on button at bounding box center [437, 147] width 19 height 16
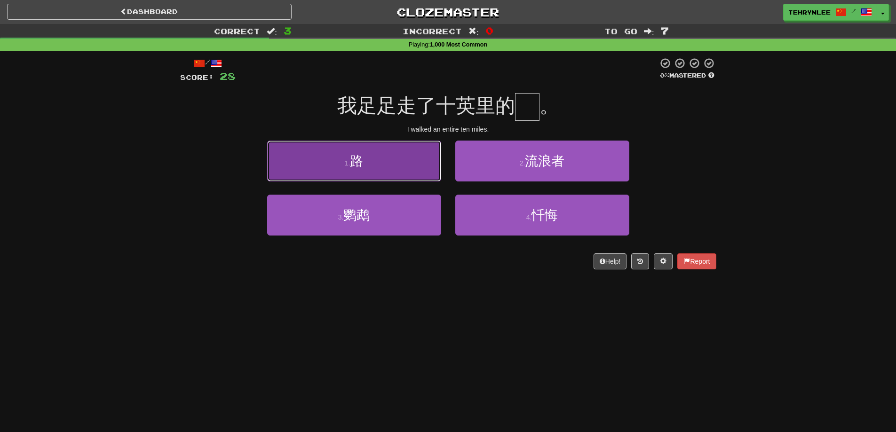
click at [374, 157] on button "1 . 路" at bounding box center [354, 161] width 174 height 41
type input "*"
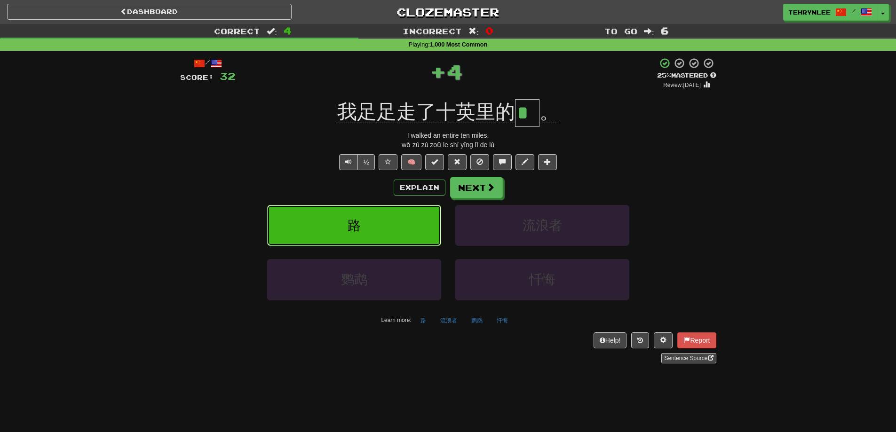
drag, startPoint x: 363, startPoint y: 226, endPoint x: 342, endPoint y: 224, distance: 21.3
click at [342, 224] on button "路" at bounding box center [354, 225] width 174 height 41
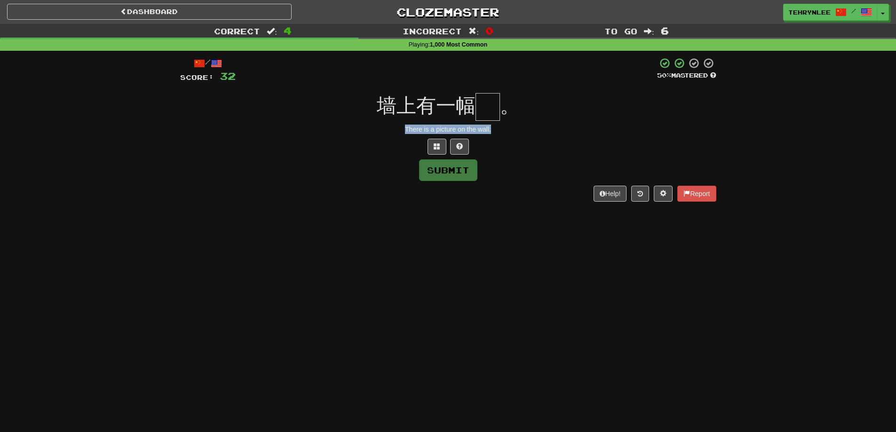
drag, startPoint x: 512, startPoint y: 131, endPoint x: 397, endPoint y: 131, distance: 115.7
click at [397, 130] on div "There is a picture on the wall." at bounding box center [448, 129] width 536 height 9
click at [487, 102] on input "text" at bounding box center [488, 107] width 24 height 28
paste input "*"
type input "*"
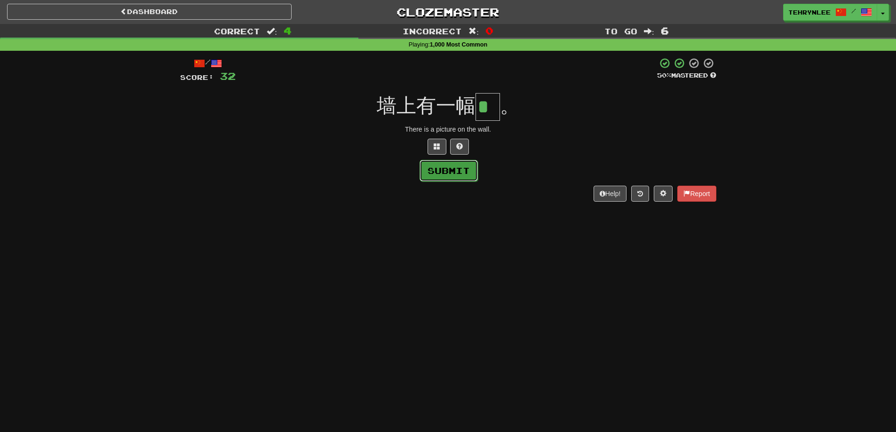
click at [461, 171] on button "Submit" at bounding box center [449, 171] width 58 height 22
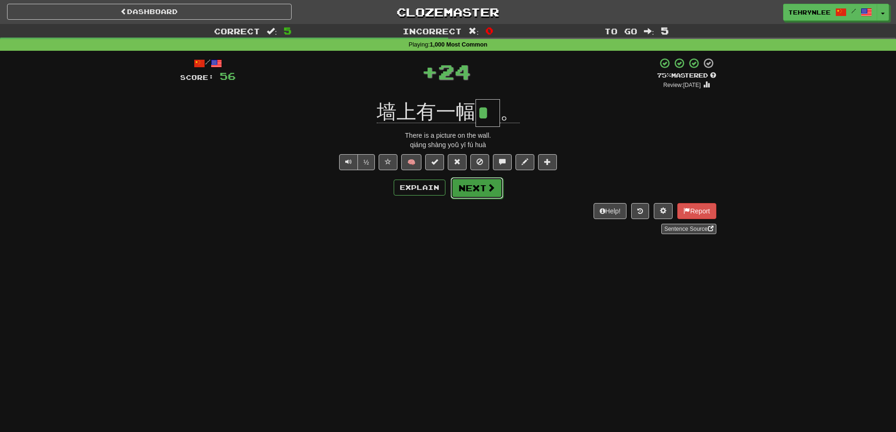
click at [482, 182] on button "Next" at bounding box center [477, 188] width 53 height 22
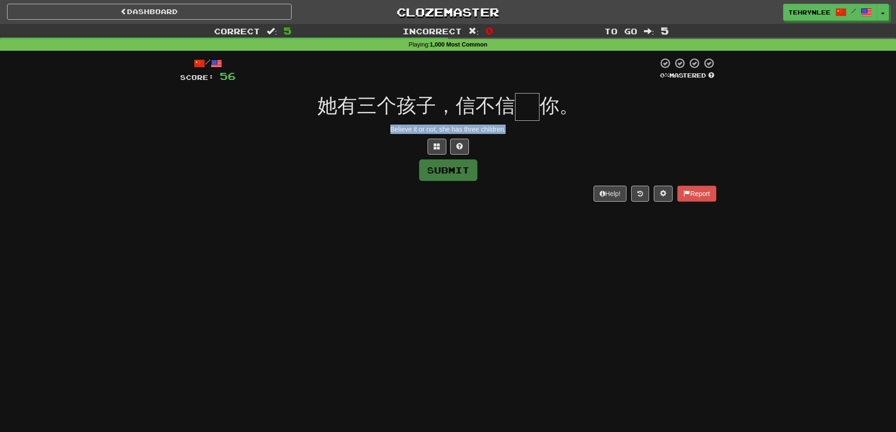
drag, startPoint x: 527, startPoint y: 129, endPoint x: 373, endPoint y: 130, distance: 153.4
click at [373, 130] on div "Believe it or not, she has three children." at bounding box center [448, 129] width 536 height 9
click at [537, 117] on input "text" at bounding box center [527, 107] width 24 height 28
paste input "*"
type input "*"
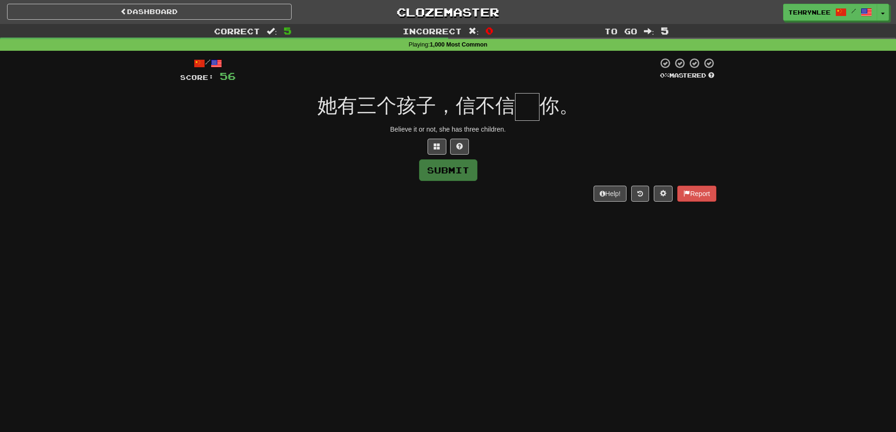
paste input "*"
type input "*"
paste input "*"
type input "*"
paste input "*"
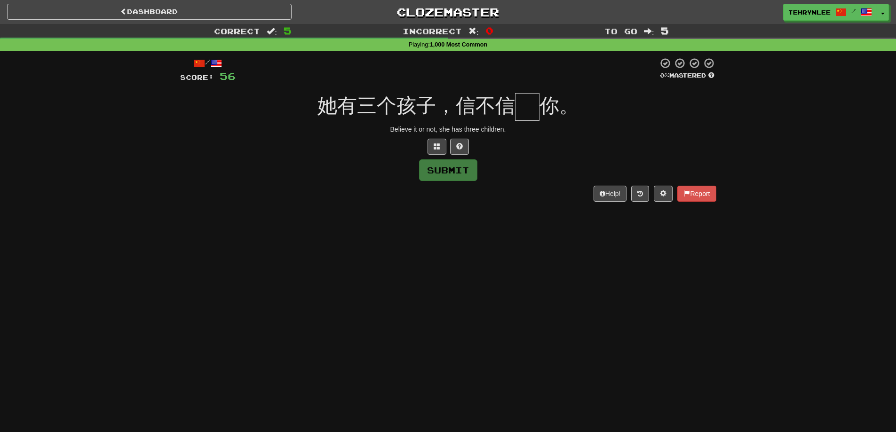
type input "*"
paste input "*"
type input "*"
click at [437, 144] on span at bounding box center [437, 146] width 7 height 7
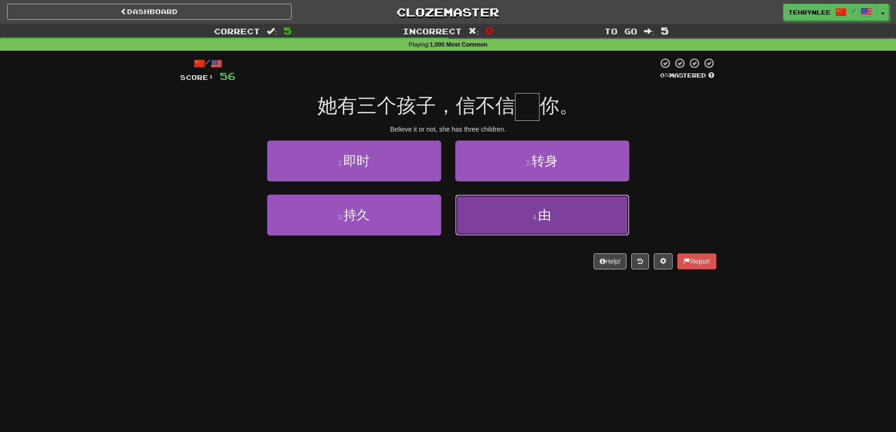
click at [510, 232] on button "4 . 由" at bounding box center [542, 215] width 174 height 41
type input "*"
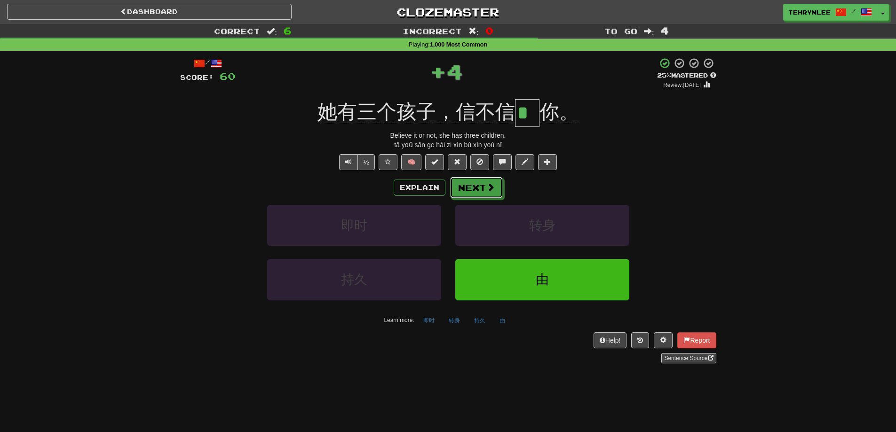
click at [479, 187] on button "Next" at bounding box center [476, 188] width 53 height 22
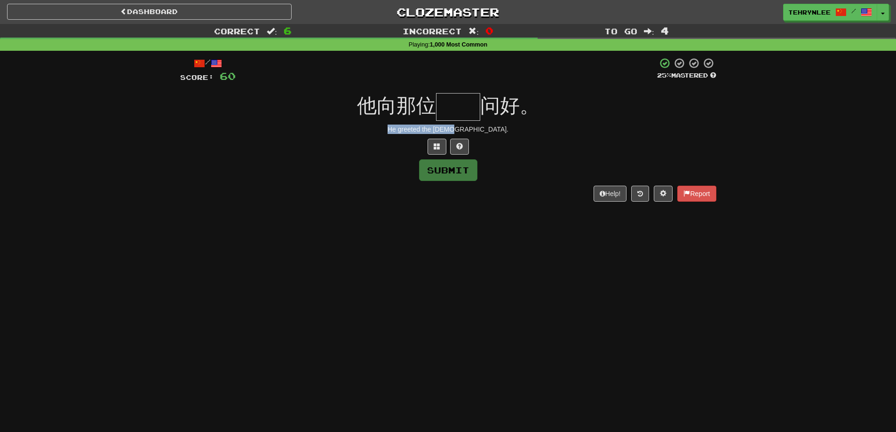
drag, startPoint x: 496, startPoint y: 132, endPoint x: 383, endPoint y: 122, distance: 113.8
click at [383, 122] on div "/ Score: 60 25 % Mastered 他向那位 问好。 He greeted the lady. Submit Help! Report" at bounding box center [448, 129] width 536 height 144
click at [458, 115] on input "text" at bounding box center [458, 107] width 44 height 28
paste input "**"
type input "*"
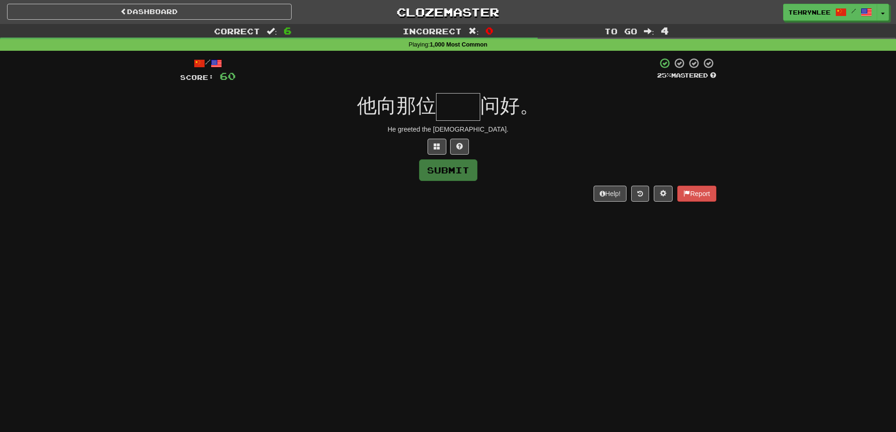
paste input "**"
type input "*"
paste input "**"
type input "*"
paste input "**"
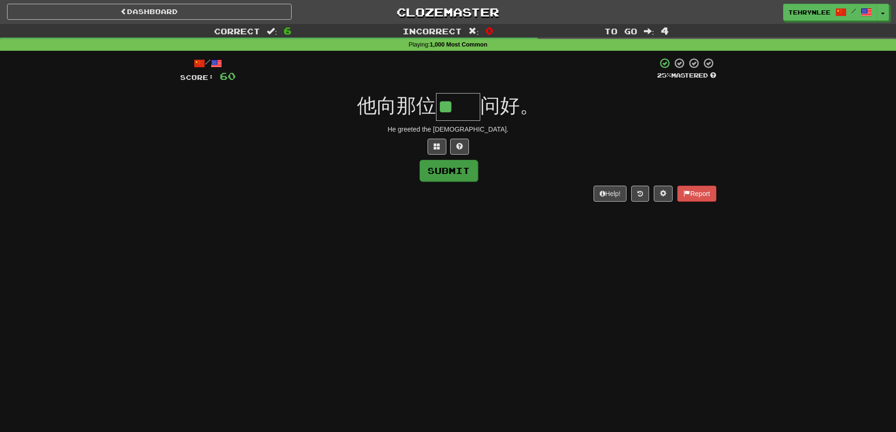
type input "**"
click at [460, 174] on button "Submit" at bounding box center [449, 171] width 58 height 22
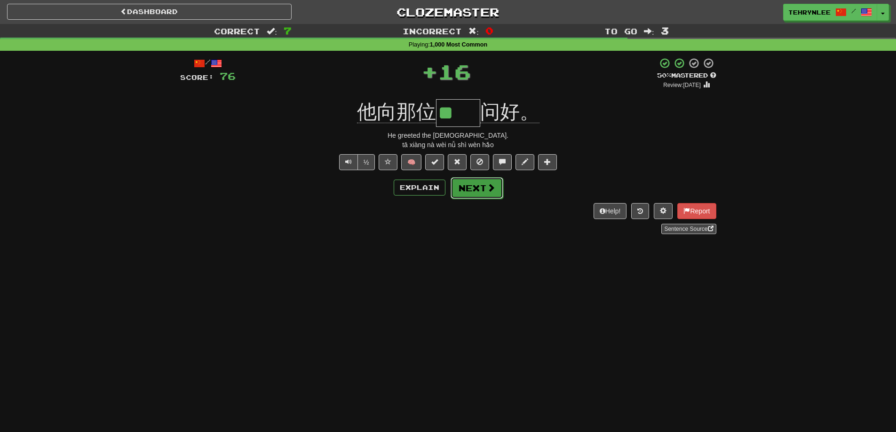
click at [480, 183] on button "Next" at bounding box center [477, 188] width 53 height 22
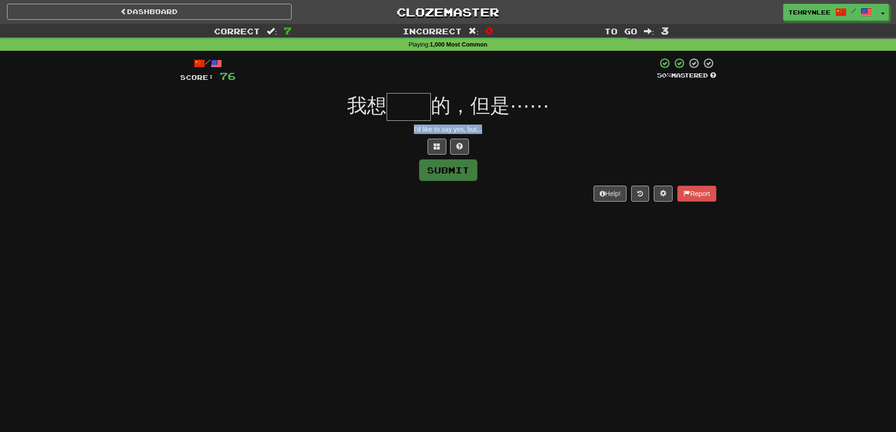
drag, startPoint x: 485, startPoint y: 128, endPoint x: 391, endPoint y: 122, distance: 94.3
click at [391, 122] on div "/ Score: 76 50 % Mastered 我想 的，但是⋯⋯ I'd like to say yes, but... Submit Help! Re…" at bounding box center [448, 129] width 536 height 144
click at [414, 111] on input "text" at bounding box center [409, 107] width 44 height 28
paste input "**"
type input "*"
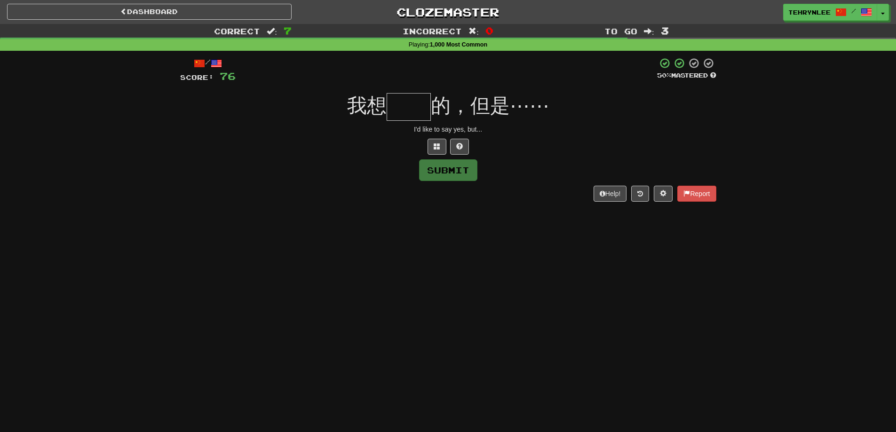
paste input "*"
type input "*"
paste input "**"
type input "*"
click at [435, 143] on span at bounding box center [437, 146] width 7 height 7
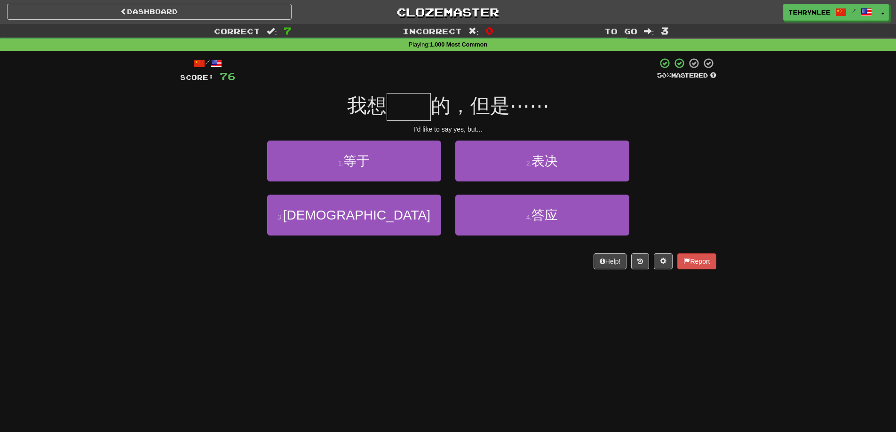
drag, startPoint x: 514, startPoint y: 293, endPoint x: 750, endPoint y: 161, distance: 270.6
click at [750, 161] on div "Correct : 7 Incorrect : 0 To go : 3 Playing : 1,000 Most Common / Score: 76 50 …" at bounding box center [448, 153] width 896 height 259
click at [560, 173] on button "2 . 表决" at bounding box center [542, 161] width 174 height 41
type input "**"
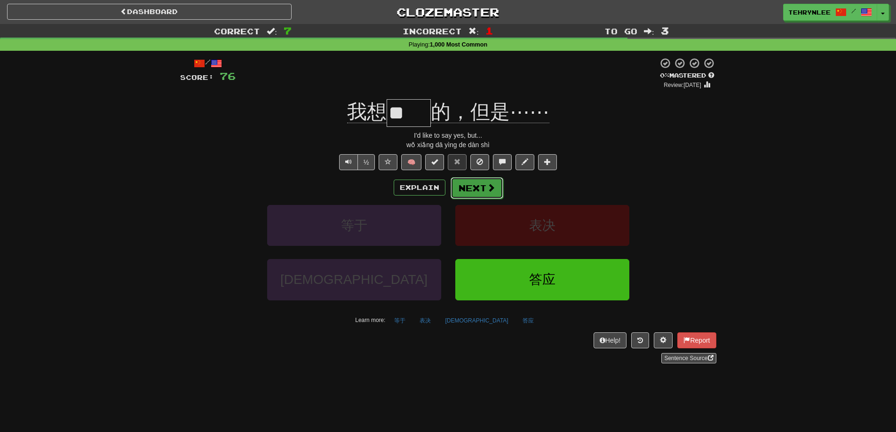
click at [488, 186] on span at bounding box center [491, 187] width 8 height 8
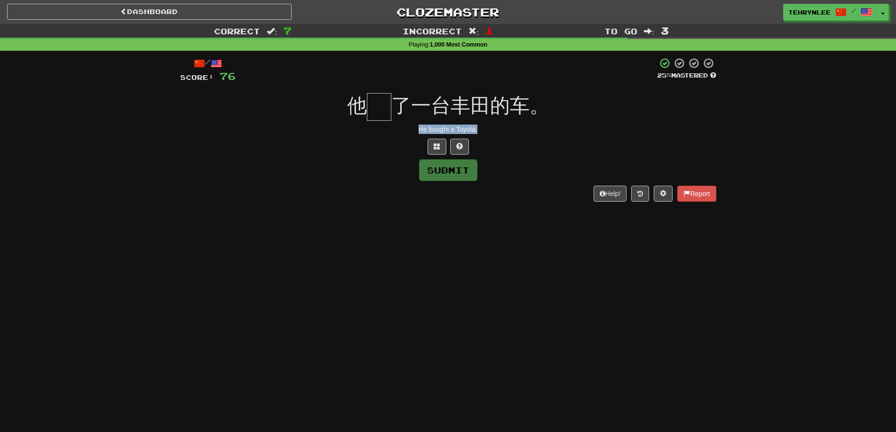
drag, startPoint x: 494, startPoint y: 132, endPoint x: 382, endPoint y: 127, distance: 112.5
click at [382, 127] on div "He bought a Toyota." at bounding box center [448, 129] width 536 height 9
click at [387, 105] on input "text" at bounding box center [379, 107] width 24 height 28
paste input "*"
type input "*"
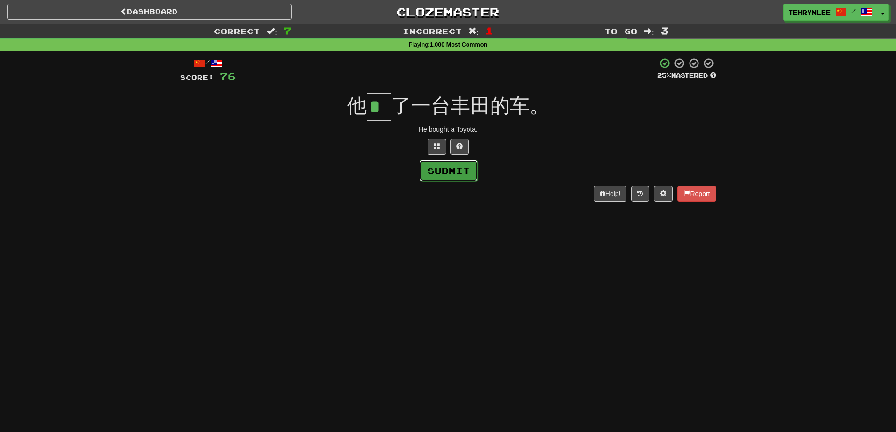
click at [456, 179] on button "Submit" at bounding box center [449, 171] width 58 height 22
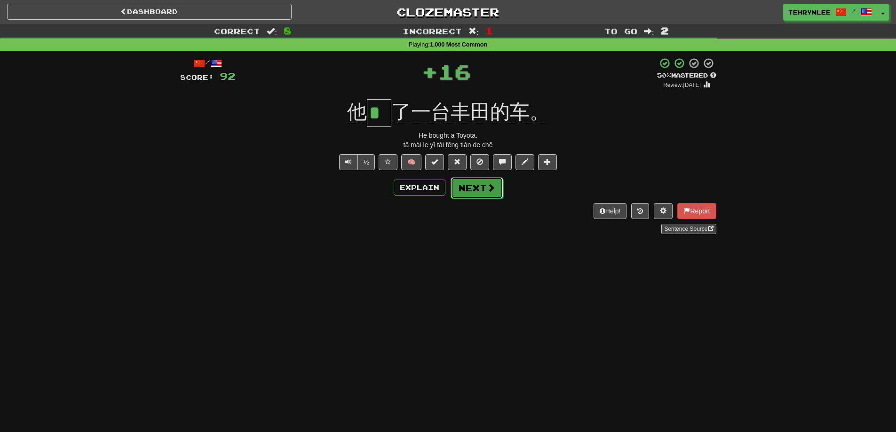
click at [482, 183] on button "Next" at bounding box center [477, 188] width 53 height 22
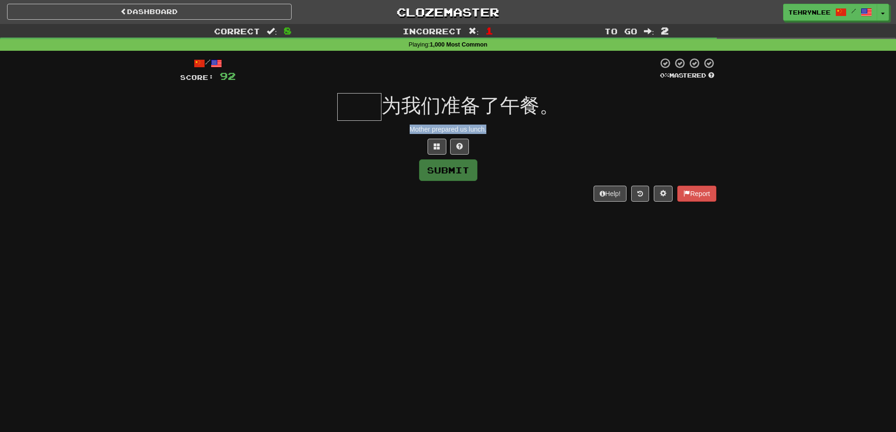
drag, startPoint x: 490, startPoint y: 128, endPoint x: 402, endPoint y: 131, distance: 88.5
click at [402, 131] on div "Mother prepared us lunch." at bounding box center [448, 129] width 536 height 9
click at [357, 106] on input "text" at bounding box center [359, 107] width 44 height 28
paste input "**"
type input "*"
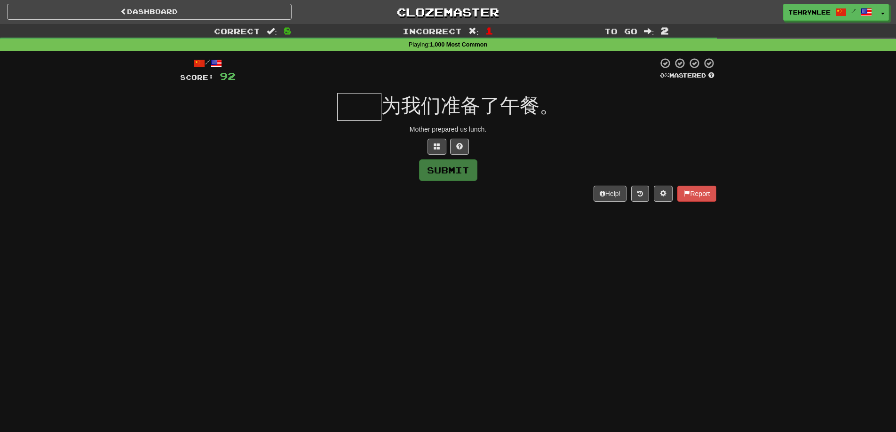
paste input "**"
type input "**"
click at [465, 170] on button "Submit" at bounding box center [449, 171] width 58 height 22
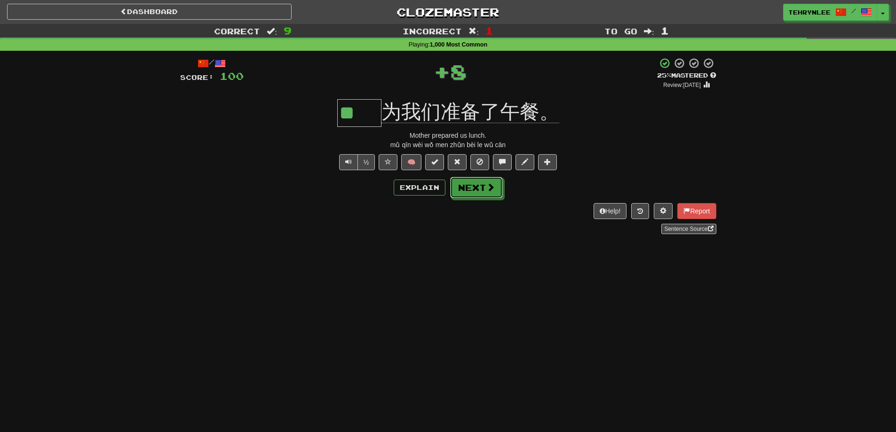
click at [476, 186] on button "Next" at bounding box center [476, 188] width 53 height 22
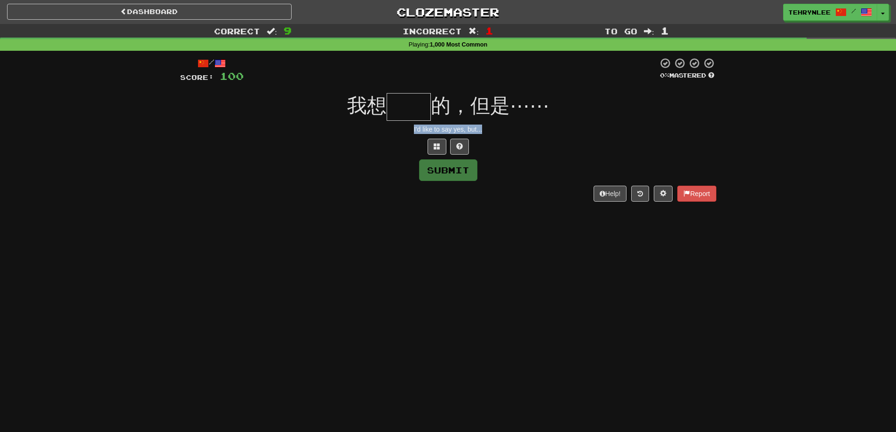
drag, startPoint x: 490, startPoint y: 129, endPoint x: 392, endPoint y: 124, distance: 98.4
click at [392, 125] on div "I'd like to say yes, but..." at bounding box center [448, 129] width 536 height 9
click at [413, 103] on input "text" at bounding box center [409, 107] width 44 height 28
paste input "**"
type input "*"
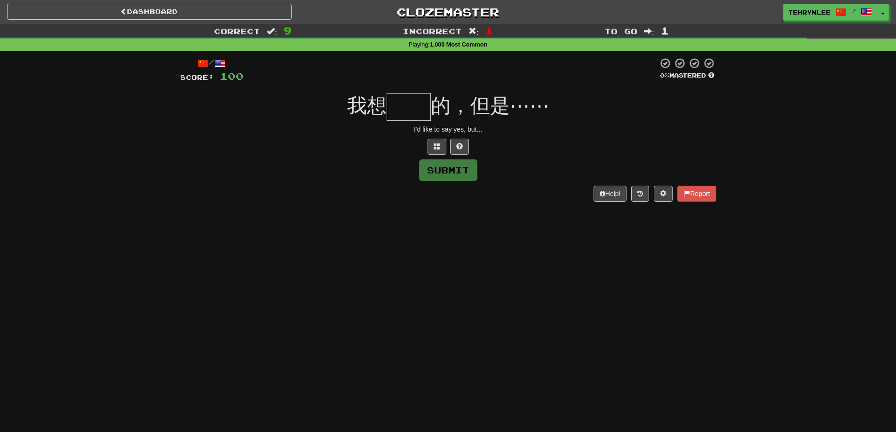
paste input "**"
type input "*"
click at [429, 144] on button at bounding box center [437, 147] width 19 height 16
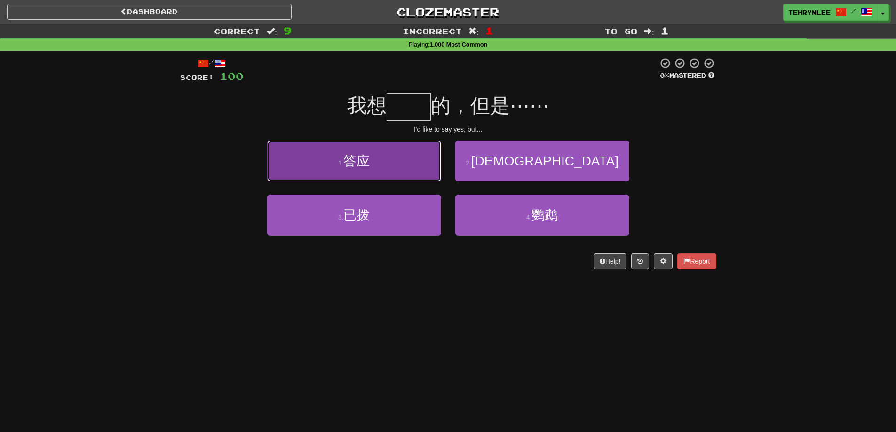
click at [328, 173] on button "1 . 答应" at bounding box center [354, 161] width 174 height 41
type input "**"
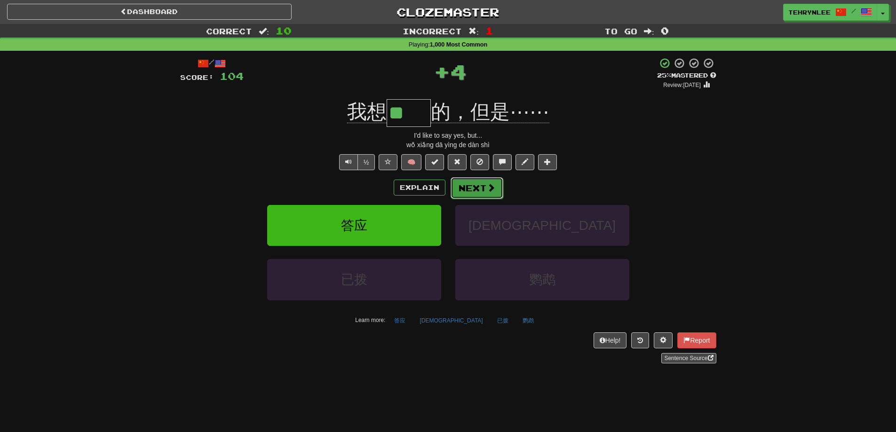
click at [477, 184] on button "Next" at bounding box center [477, 188] width 53 height 22
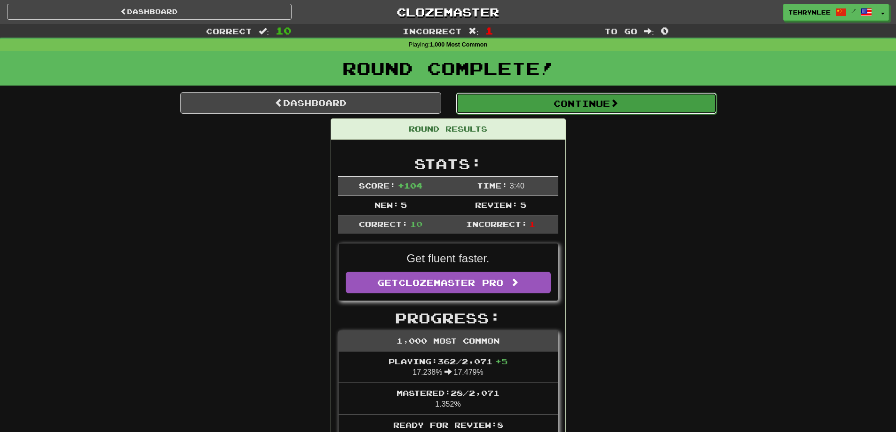
click at [545, 103] on button "Continue" at bounding box center [586, 104] width 261 height 22
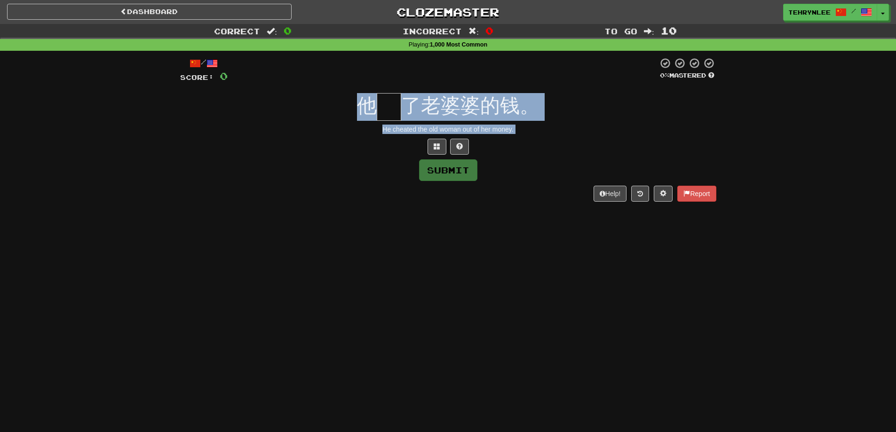
drag, startPoint x: 532, startPoint y: 135, endPoint x: 318, endPoint y: 120, distance: 215.5
click at [318, 120] on div "/ Score: 0 0 % Mastered 他 了老婆婆的钱。 He cheated the old woman out of her money. Su…" at bounding box center [448, 129] width 536 height 144
click at [325, 165] on div "Submit" at bounding box center [448, 170] width 536 height 22
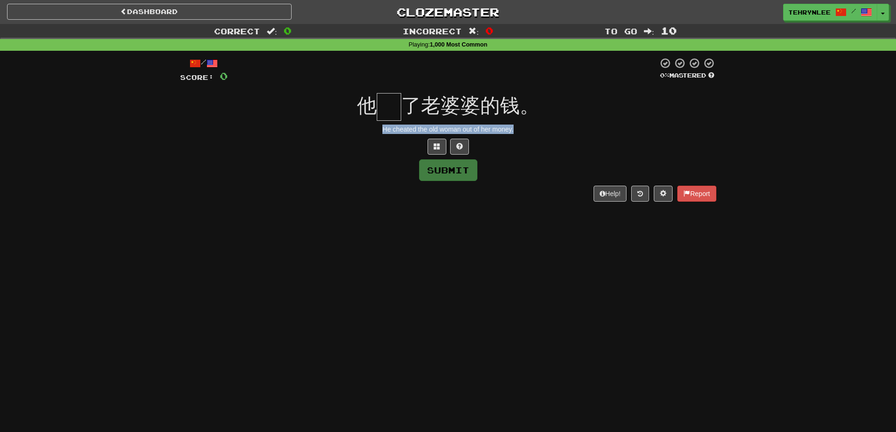
drag, startPoint x: 517, startPoint y: 131, endPoint x: 374, endPoint y: 125, distance: 143.1
click at [374, 125] on div "He cheated the old woman out of her money." at bounding box center [448, 129] width 536 height 9
click at [388, 110] on input "text" at bounding box center [389, 107] width 24 height 28
paste input "*"
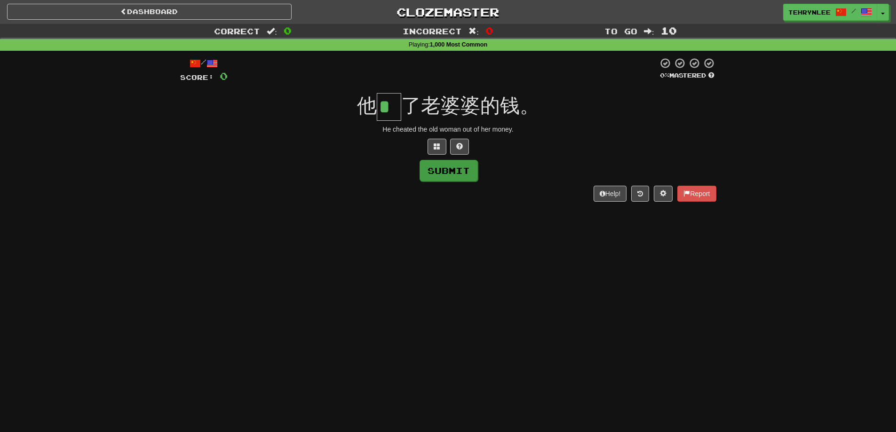
type input "*"
click at [447, 161] on button "Submit" at bounding box center [449, 171] width 58 height 22
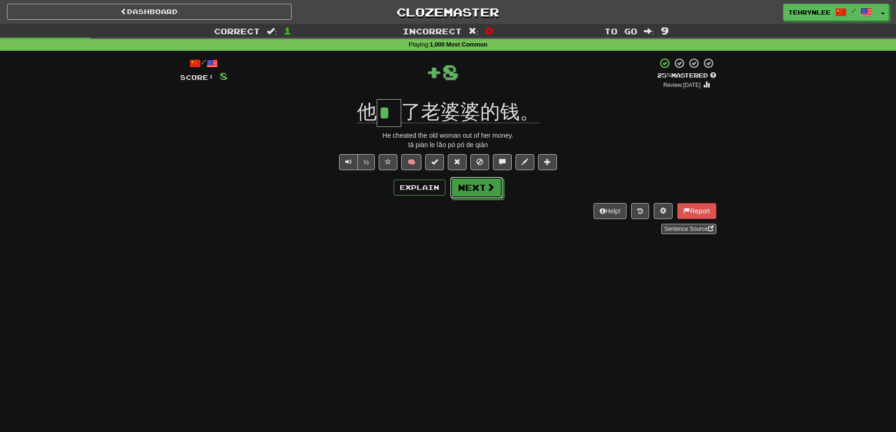
click at [470, 183] on button "Next" at bounding box center [476, 188] width 53 height 22
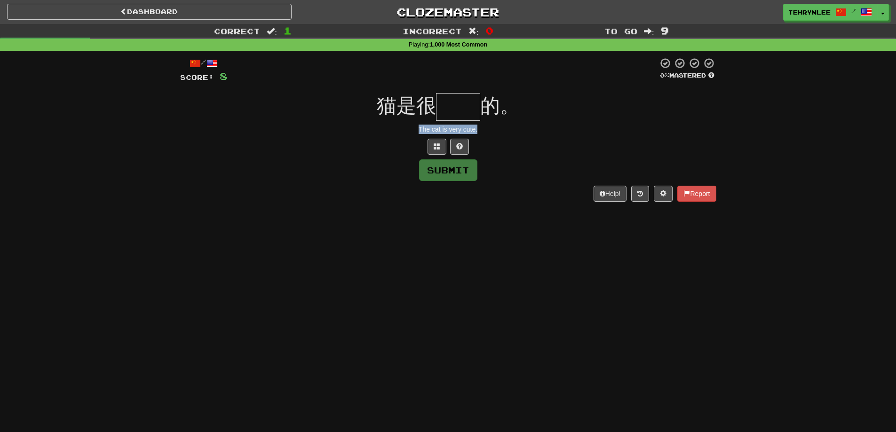
drag, startPoint x: 452, startPoint y: 126, endPoint x: 415, endPoint y: 121, distance: 36.5
click at [415, 121] on div "/ Score: 8 0 % Mastered 猫是很 的。 The cat is very cute. Submit Help! Report" at bounding box center [448, 129] width 536 height 144
click at [455, 102] on input "text" at bounding box center [458, 107] width 44 height 28
paste input "**"
type input "**"
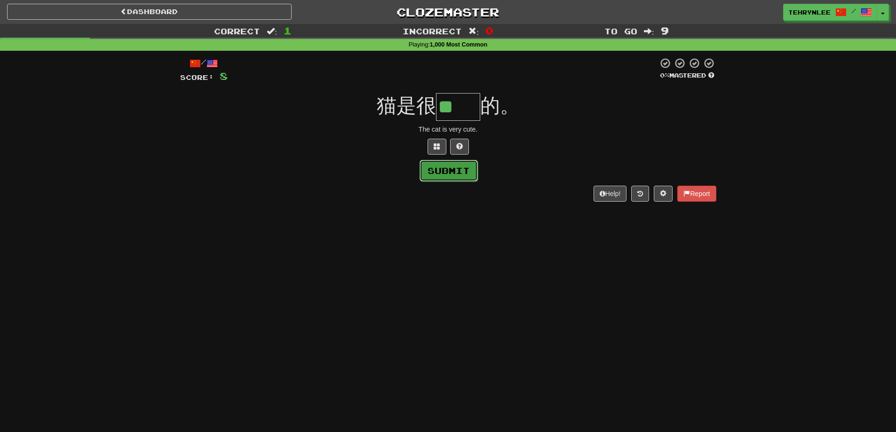
click at [466, 174] on button "Submit" at bounding box center [449, 171] width 58 height 22
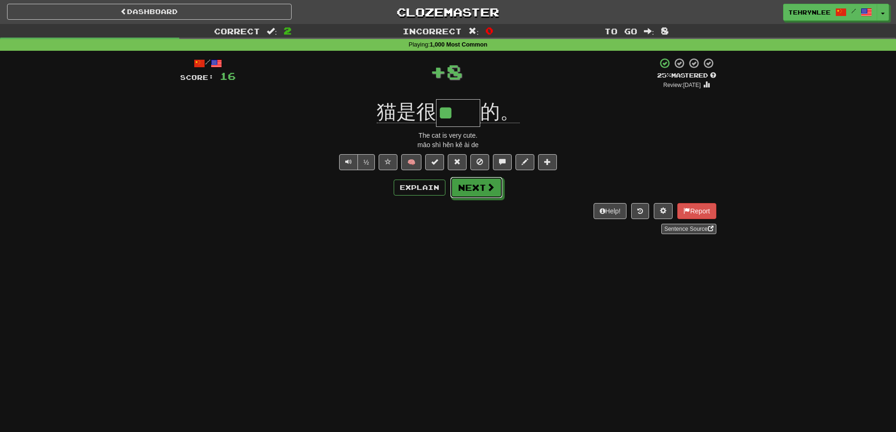
click at [480, 183] on button "Next" at bounding box center [476, 188] width 53 height 22
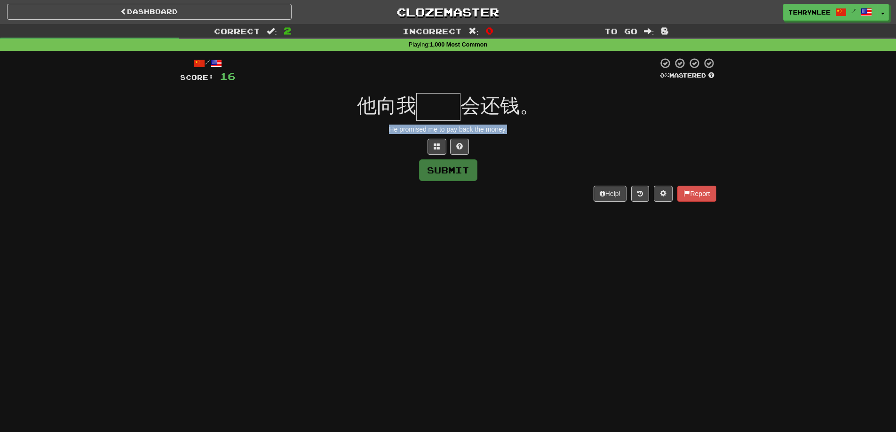
drag, startPoint x: 533, startPoint y: 125, endPoint x: 385, endPoint y: 127, distance: 148.7
click at [385, 127] on div "He promised me to pay back the money." at bounding box center [448, 129] width 536 height 9
click at [446, 104] on input "text" at bounding box center [438, 107] width 44 height 28
paste input "**"
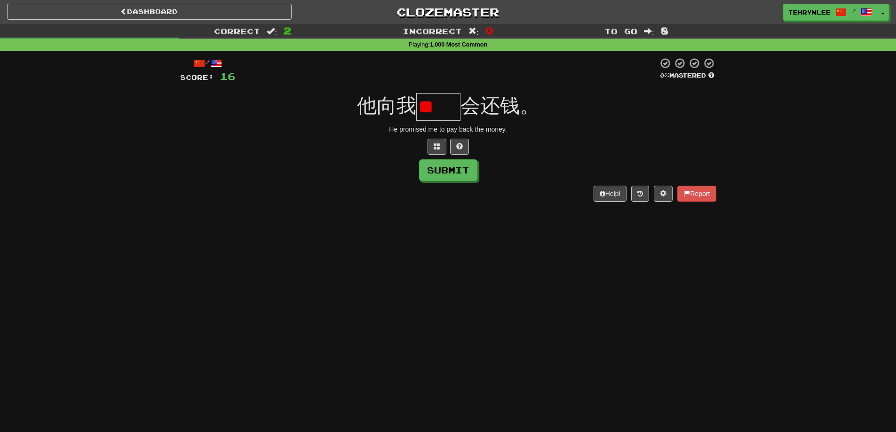
type input "*"
paste input "**"
type input "*"
paste input "**"
type input "*"
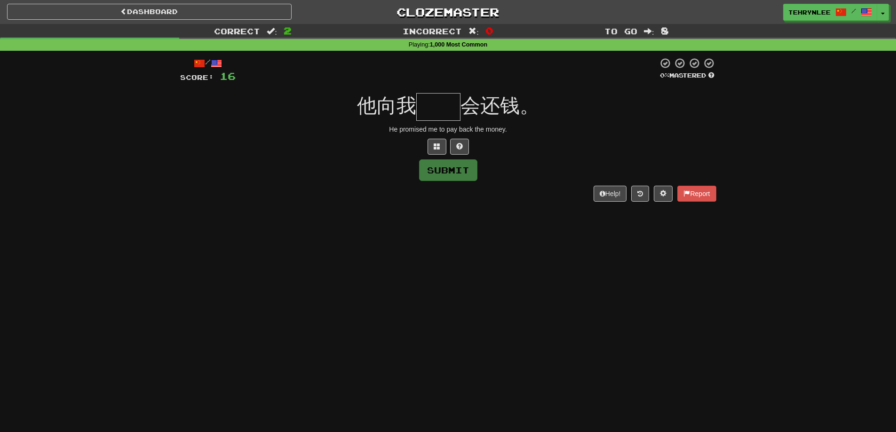
paste input "**"
type input "*"
paste input "**"
type input "*"
click at [436, 143] on span at bounding box center [437, 146] width 7 height 7
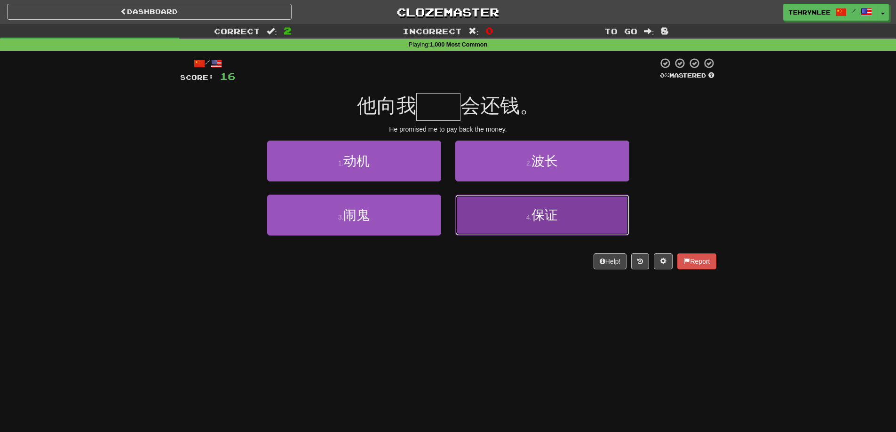
click at [573, 212] on button "4 . 保证" at bounding box center [542, 215] width 174 height 41
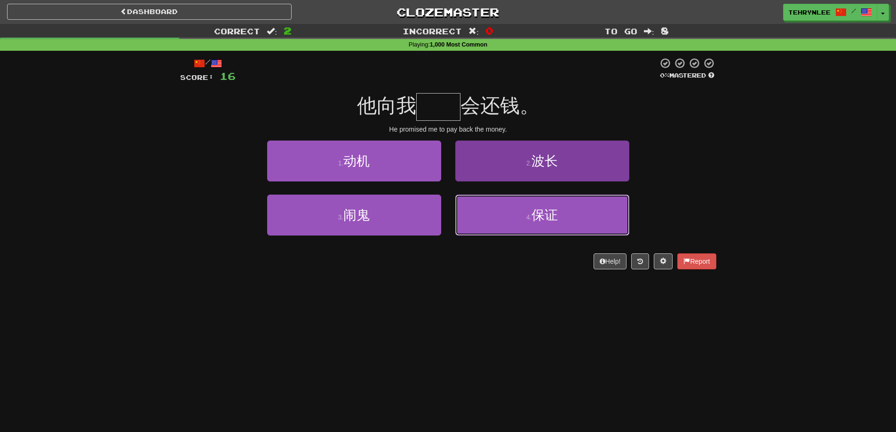
type input "**"
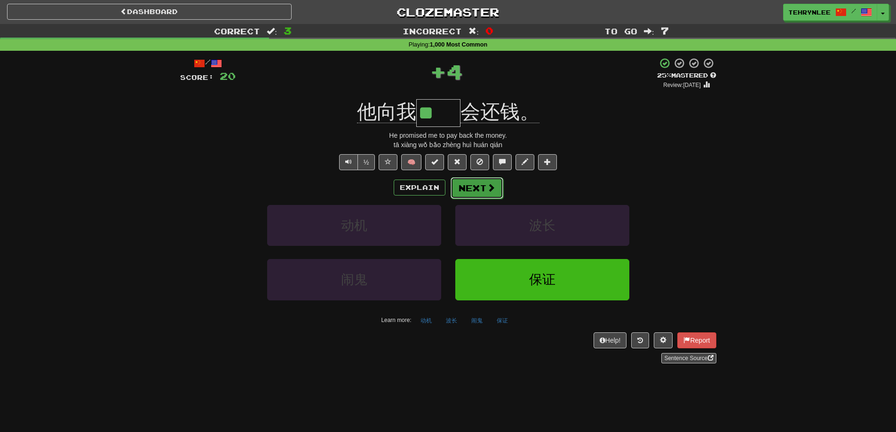
click at [487, 183] on span at bounding box center [491, 187] width 8 height 8
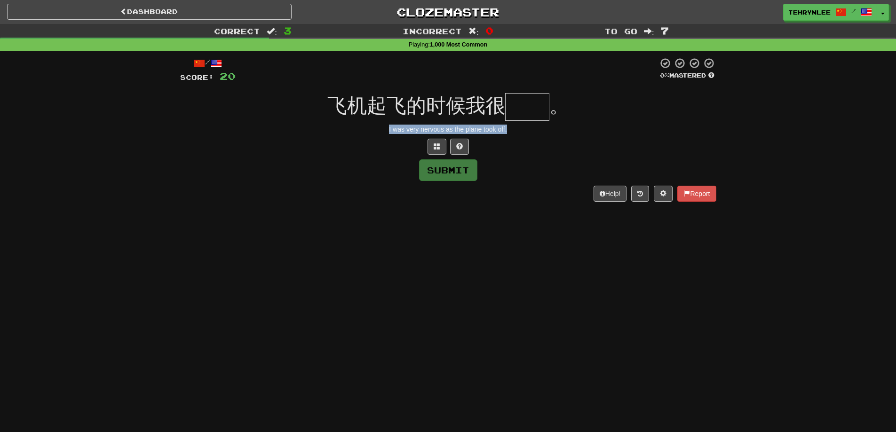
drag, startPoint x: 526, startPoint y: 133, endPoint x: 354, endPoint y: 129, distance: 172.2
click at [354, 129] on div "I was very nervous as the plane took off." at bounding box center [448, 129] width 536 height 9
click at [514, 101] on input "text" at bounding box center [527, 107] width 44 height 28
paste input "**"
type input "**"
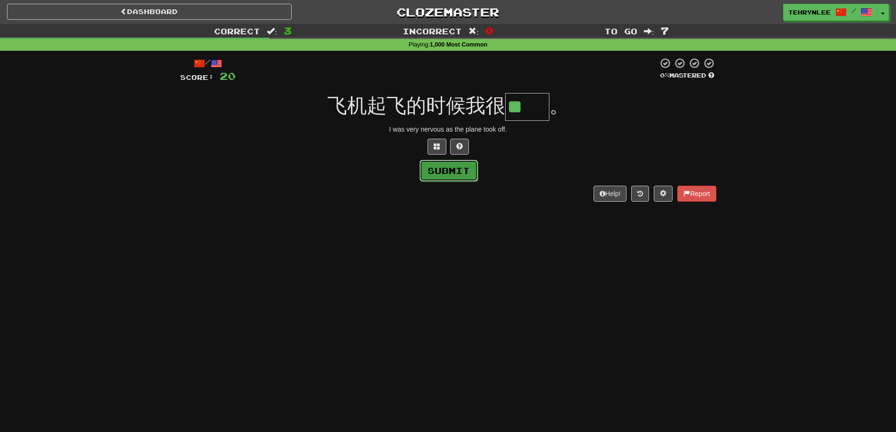
click at [467, 172] on button "Submit" at bounding box center [449, 171] width 58 height 22
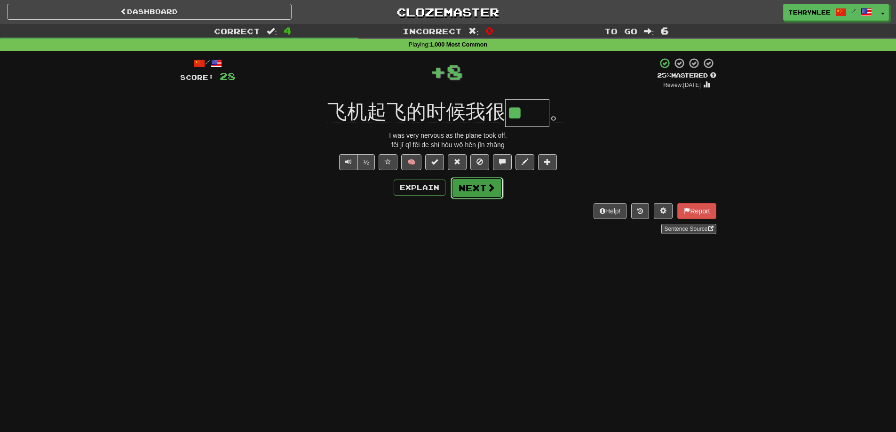
click at [475, 189] on button "Next" at bounding box center [477, 188] width 53 height 22
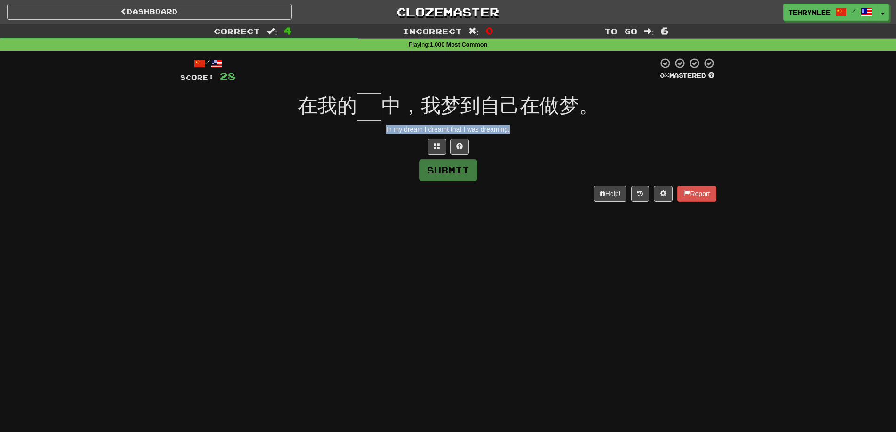
drag, startPoint x: 417, startPoint y: 127, endPoint x: 354, endPoint y: 127, distance: 62.6
click at [354, 127] on div "In my dream I dreamt that I was dreaming." at bounding box center [448, 129] width 536 height 9
click at [368, 98] on input "text" at bounding box center [369, 107] width 24 height 28
paste input "*"
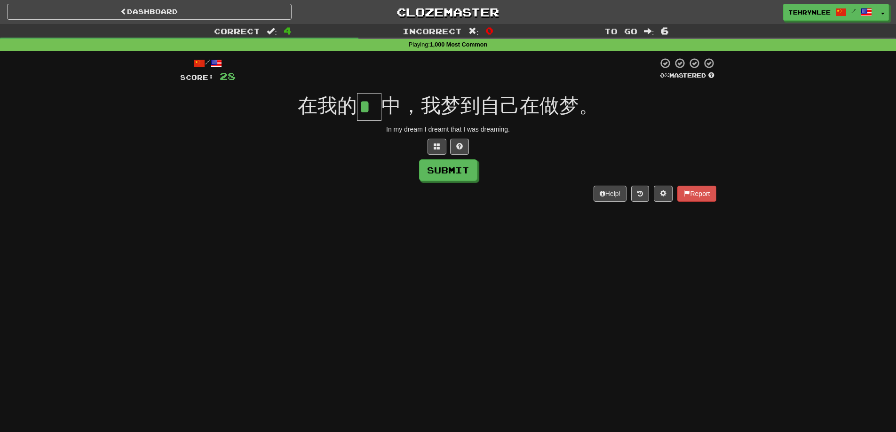
type input "*"
click at [437, 176] on button "Submit" at bounding box center [448, 170] width 58 height 22
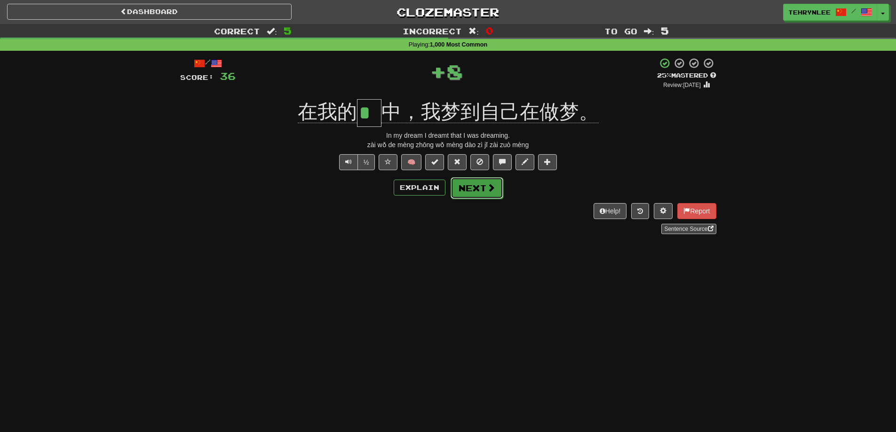
click at [481, 178] on button "Next" at bounding box center [477, 188] width 53 height 22
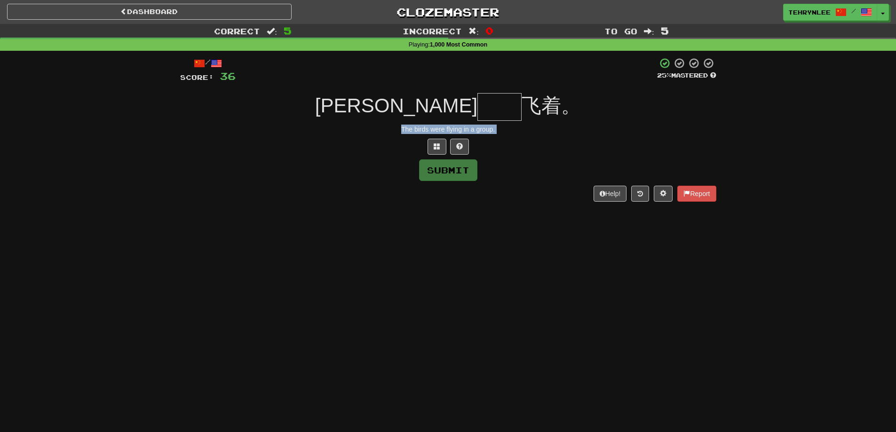
drag, startPoint x: 496, startPoint y: 135, endPoint x: 370, endPoint y: 127, distance: 126.3
click at [370, 127] on div "/ Score: 36 25 % Mastered 鸟儿 飞着。 The birds were flying in a group. Submit Help!…" at bounding box center [448, 129] width 536 height 144
click at [477, 97] on input "text" at bounding box center [499, 107] width 44 height 28
paste input "**"
type input "*"
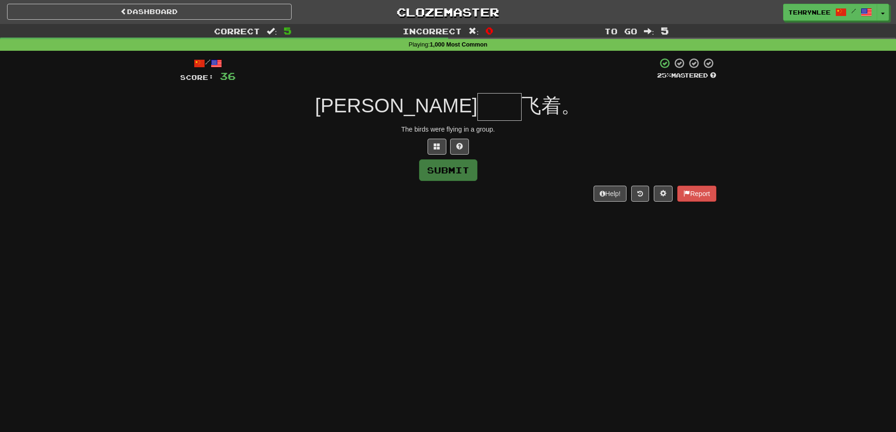
click at [477, 95] on input "text" at bounding box center [499, 107] width 44 height 28
paste input "**"
type input "*"
click at [477, 104] on input "text" at bounding box center [499, 107] width 44 height 28
type input "*"
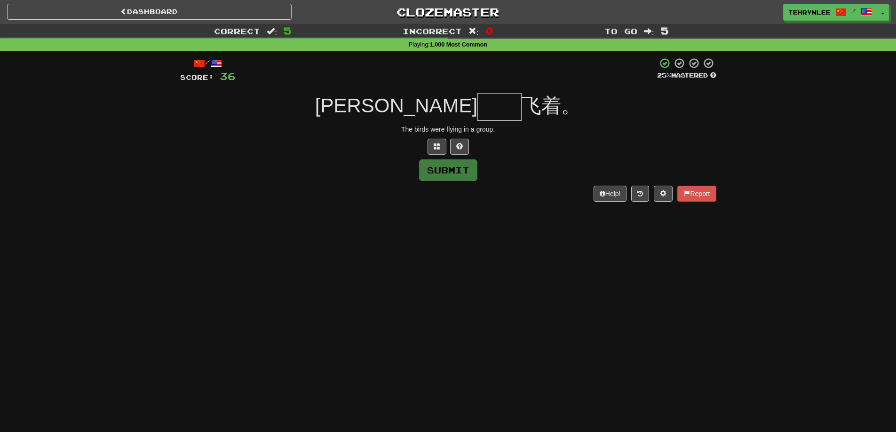
paste input "**"
type input "*"
paste input "**"
type input "*"
paste input "**"
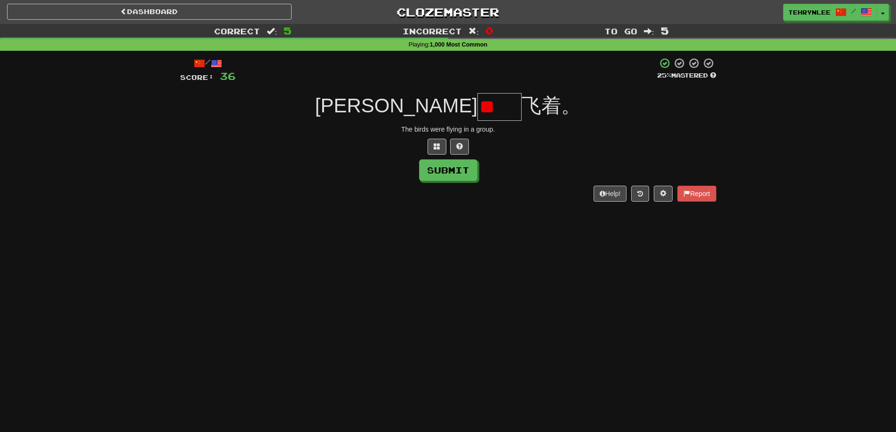
type input "*"
click at [437, 142] on button at bounding box center [437, 147] width 19 height 16
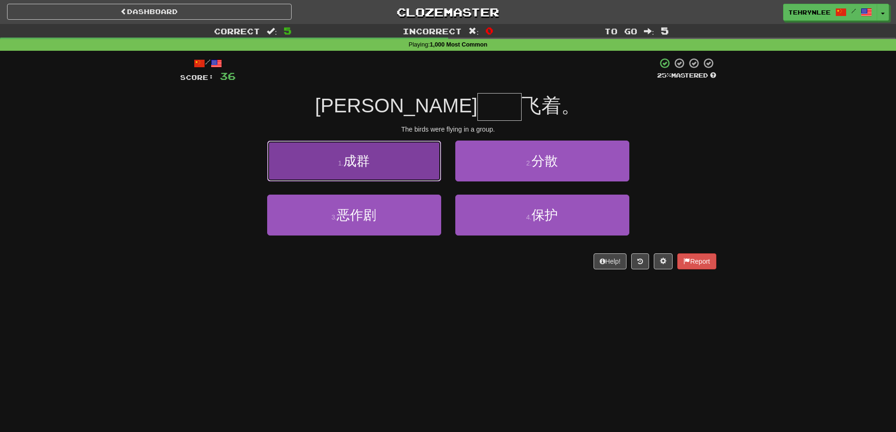
click at [356, 166] on span "成群" at bounding box center [356, 161] width 26 height 15
type input "**"
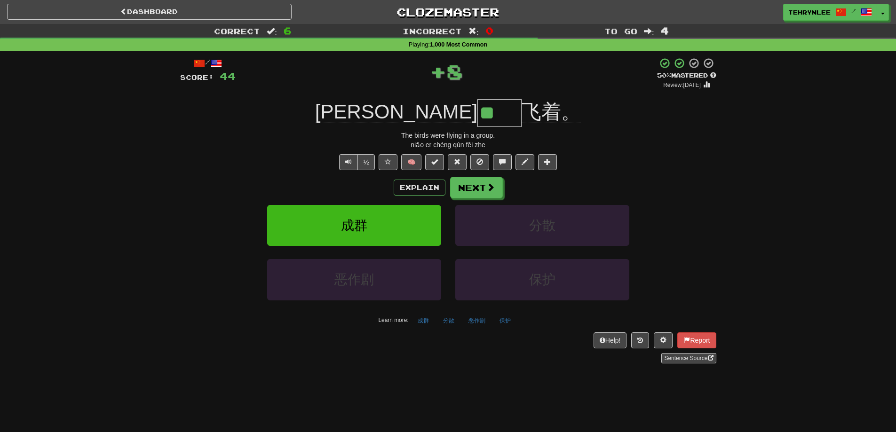
click at [490, 175] on div "/ Score: 44 + 8 50 % Mastered Review: 2025-09-28 鸟儿 ** 飞着。 The birds were flyin…" at bounding box center [448, 210] width 536 height 306
click at [487, 183] on span at bounding box center [491, 187] width 8 height 8
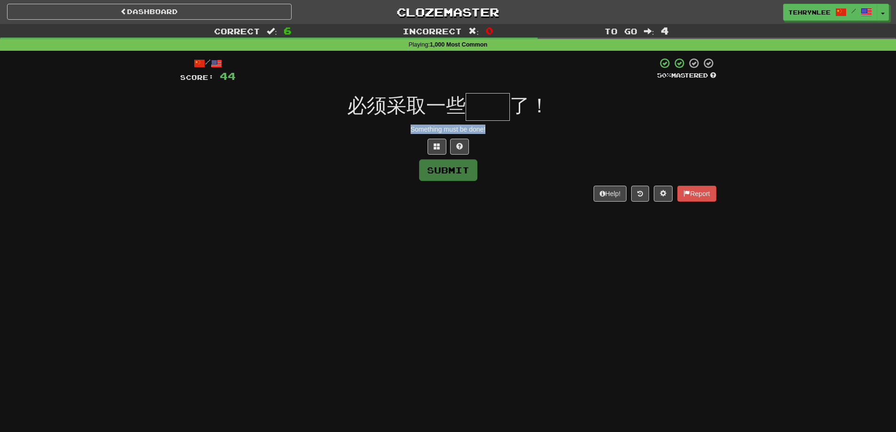
drag, startPoint x: 506, startPoint y: 131, endPoint x: 385, endPoint y: 125, distance: 121.0
click at [385, 125] on div "Something must be done!" at bounding box center [448, 129] width 536 height 9
click at [490, 103] on input "text" at bounding box center [488, 107] width 44 height 28
paste input "**"
type input "*"
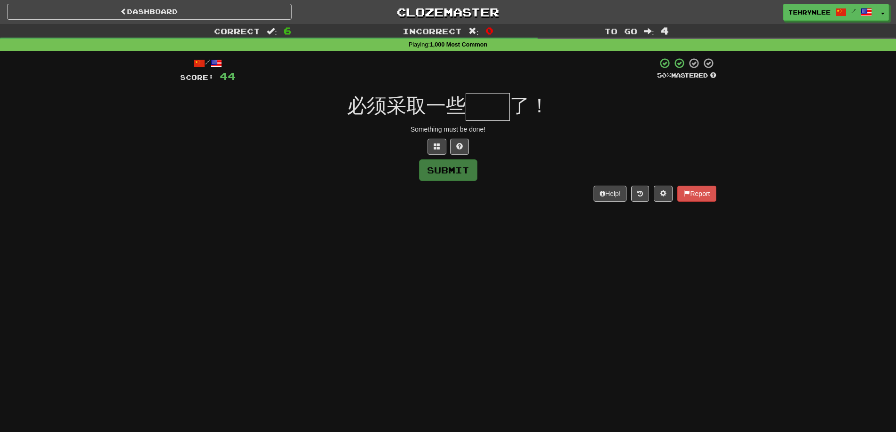
paste input "**"
type input "*"
click at [435, 143] on span at bounding box center [437, 146] width 7 height 7
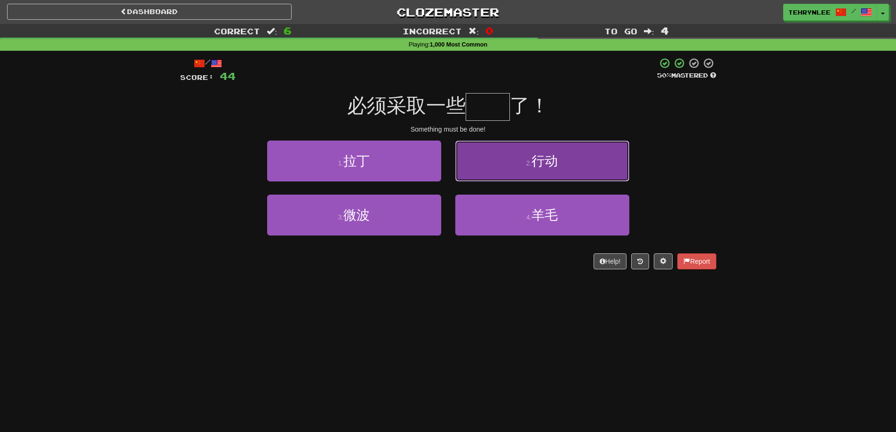
click at [554, 158] on span "行动" at bounding box center [545, 161] width 26 height 15
type input "**"
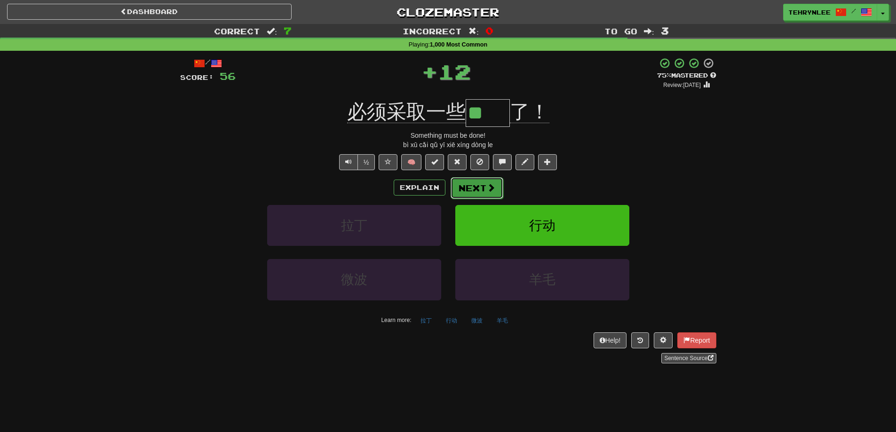
click at [472, 179] on button "Next" at bounding box center [477, 188] width 53 height 22
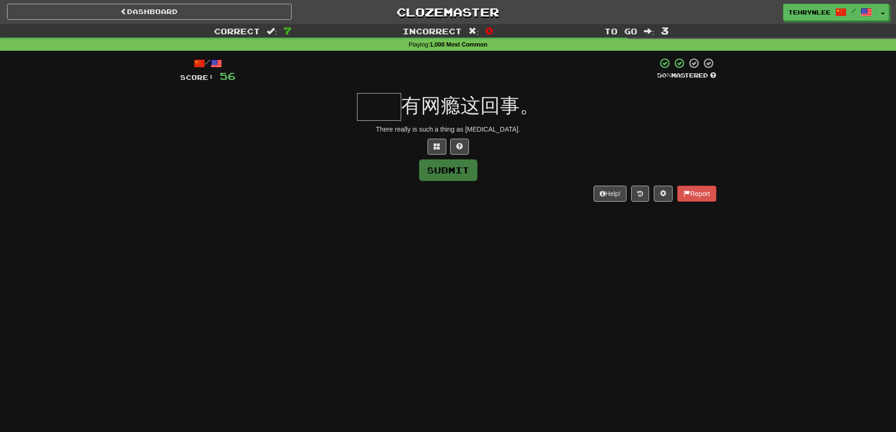
drag, startPoint x: 539, startPoint y: 131, endPoint x: 359, endPoint y: 124, distance: 179.8
click at [365, 125] on div "There really is such a thing as Internet addiction." at bounding box center [448, 129] width 536 height 9
click at [380, 106] on input "text" at bounding box center [379, 107] width 44 height 28
paste input "**"
type input "**"
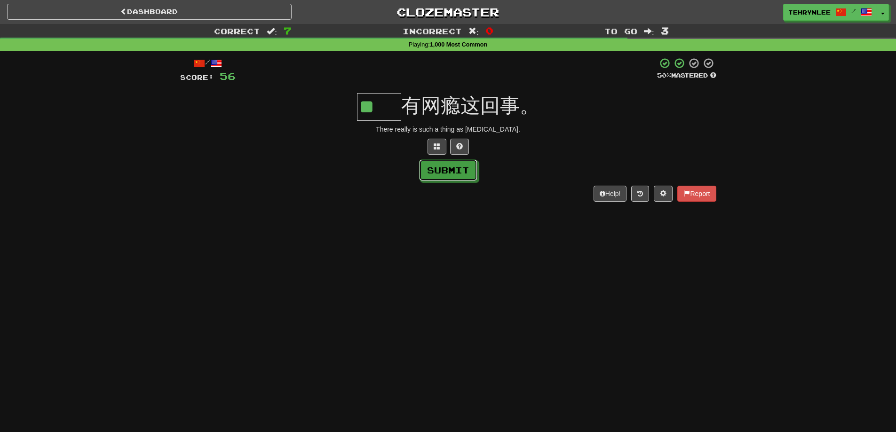
click at [462, 174] on button "Submit" at bounding box center [448, 170] width 58 height 22
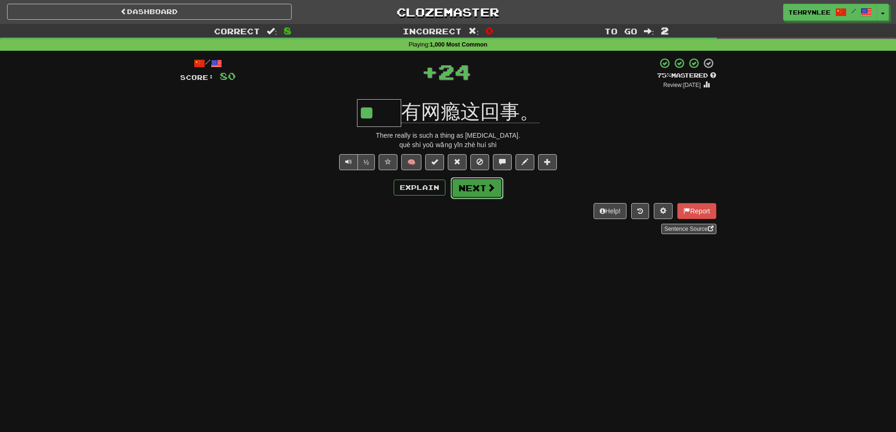
click at [487, 183] on span at bounding box center [491, 187] width 8 height 8
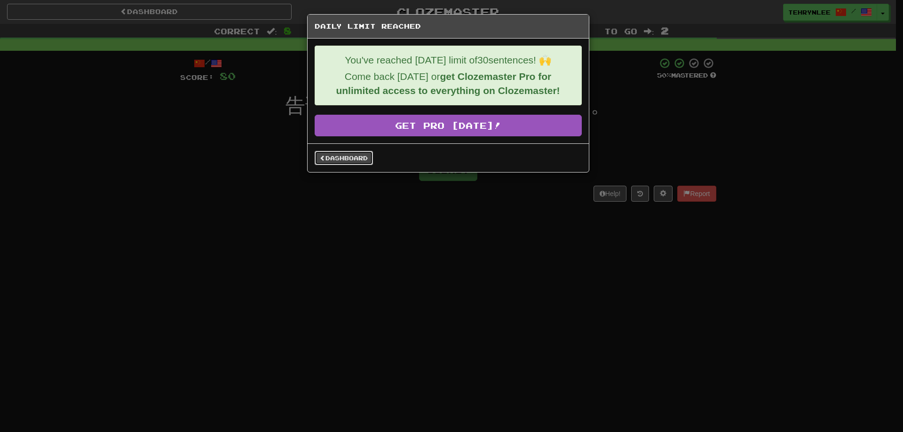
click at [358, 154] on link "Dashboard" at bounding box center [344, 158] width 58 height 14
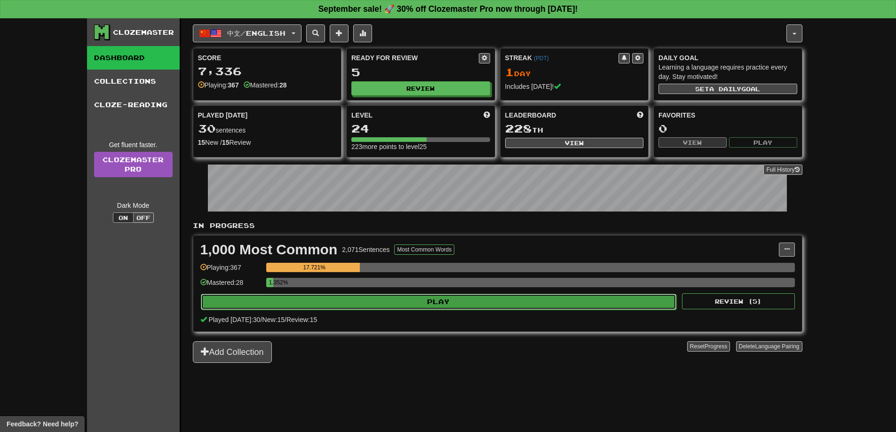
click at [446, 305] on button "Play" at bounding box center [439, 302] width 476 height 16
select select "**"
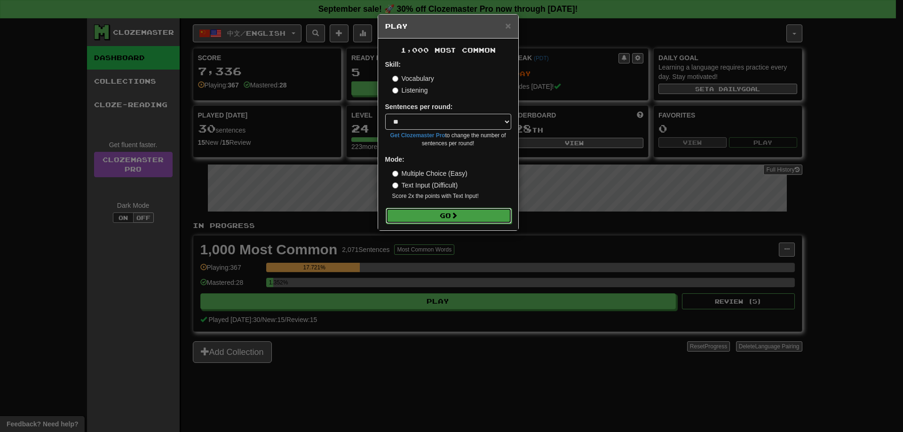
click at [423, 217] on button "Go" at bounding box center [449, 216] width 126 height 16
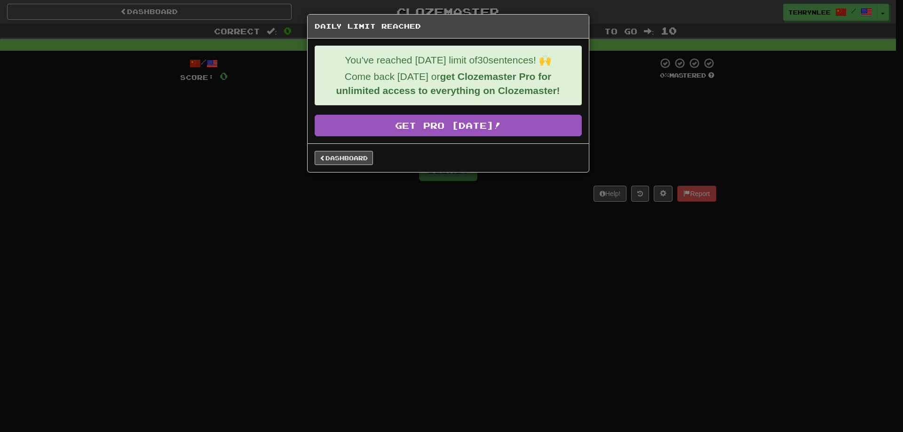
click at [345, 150] on div "Dashboard" at bounding box center [448, 157] width 281 height 29
click at [342, 153] on link "Dashboard" at bounding box center [344, 158] width 58 height 14
